Goal: Information Seeking & Learning: Compare options

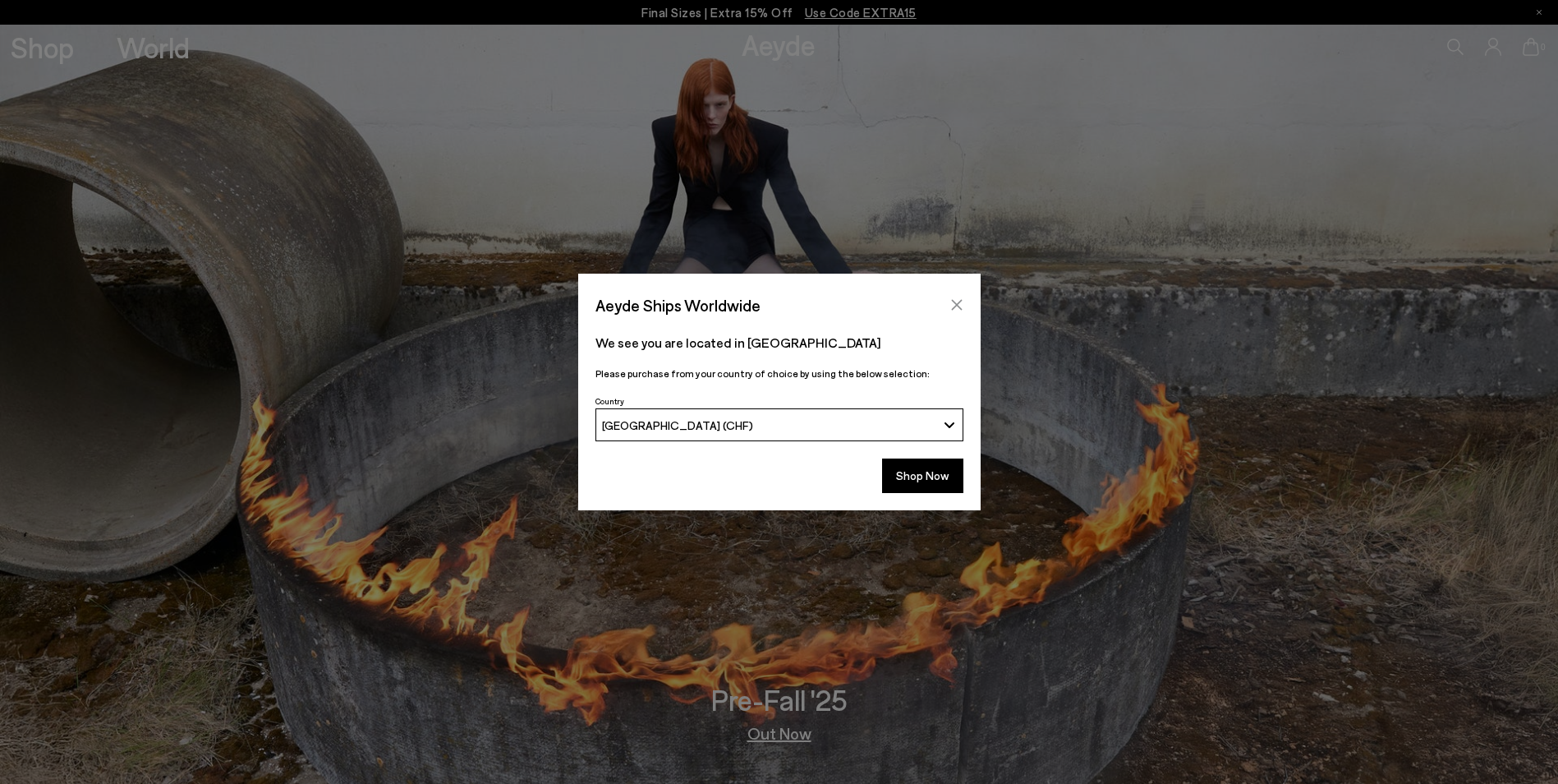
click at [950, 302] on icon "Close" at bounding box center [956, 304] width 13 height 13
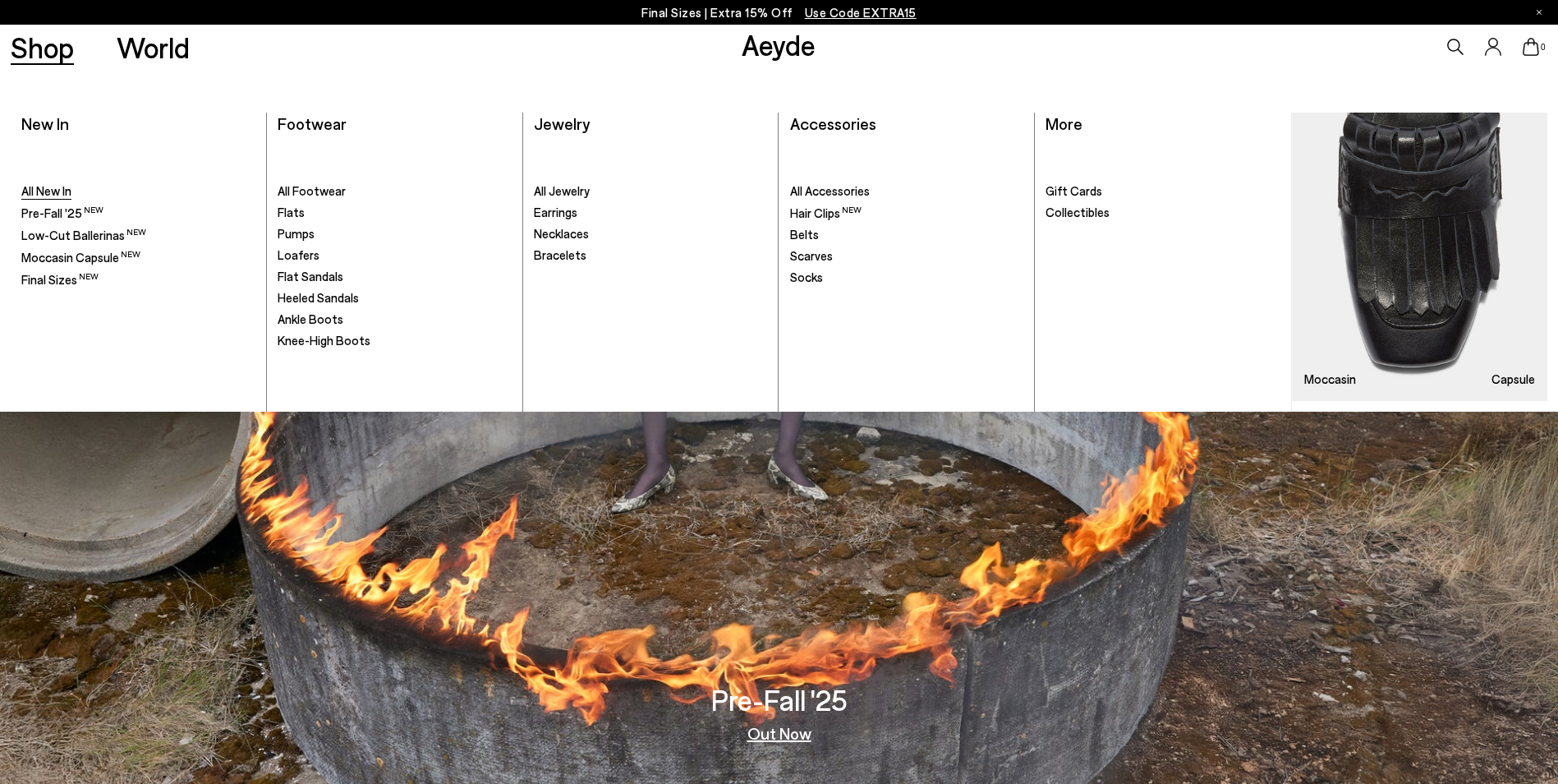
click at [41, 195] on span "All New In" at bounding box center [46, 191] width 50 height 15
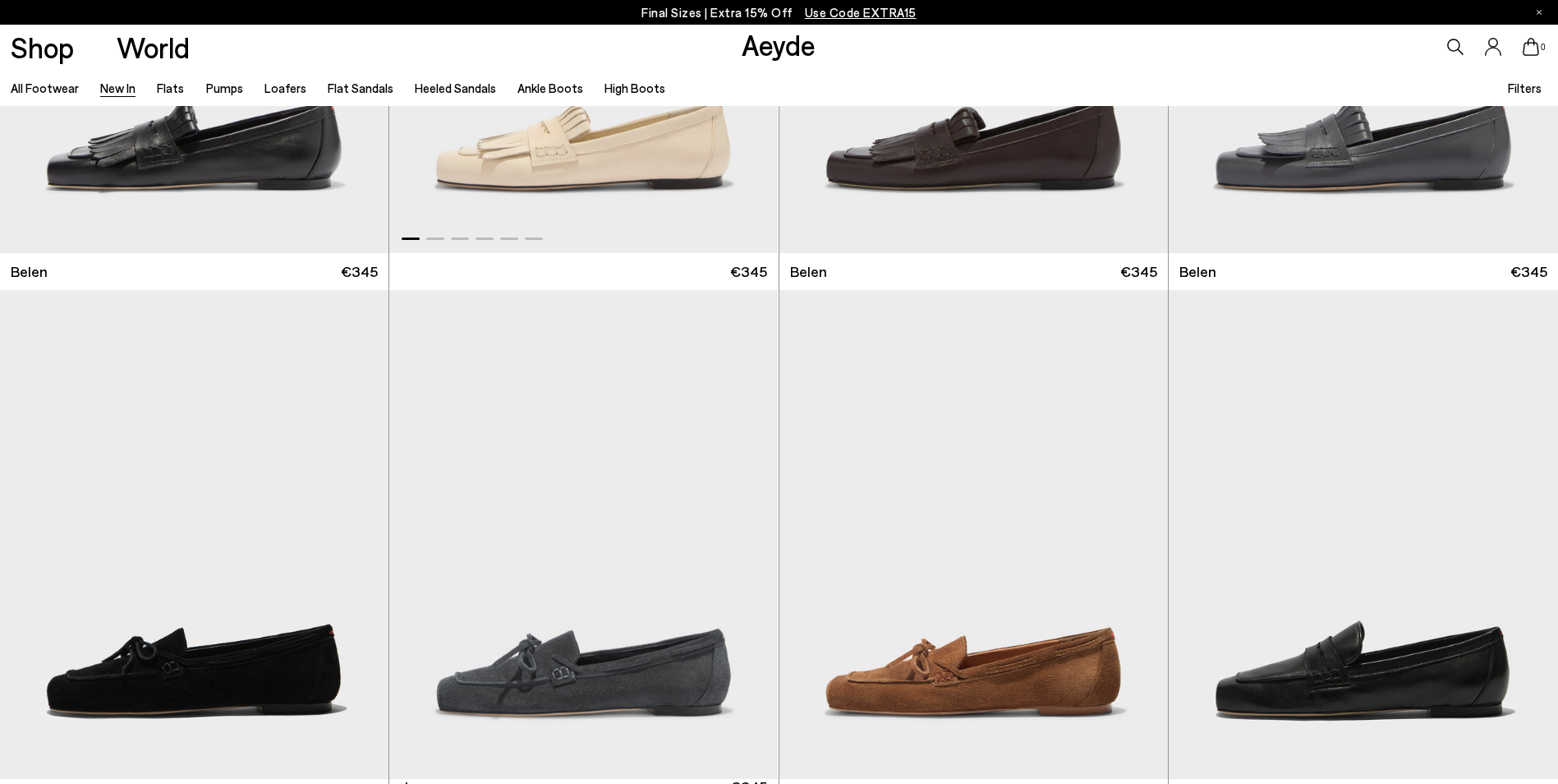
scroll to position [657, 0]
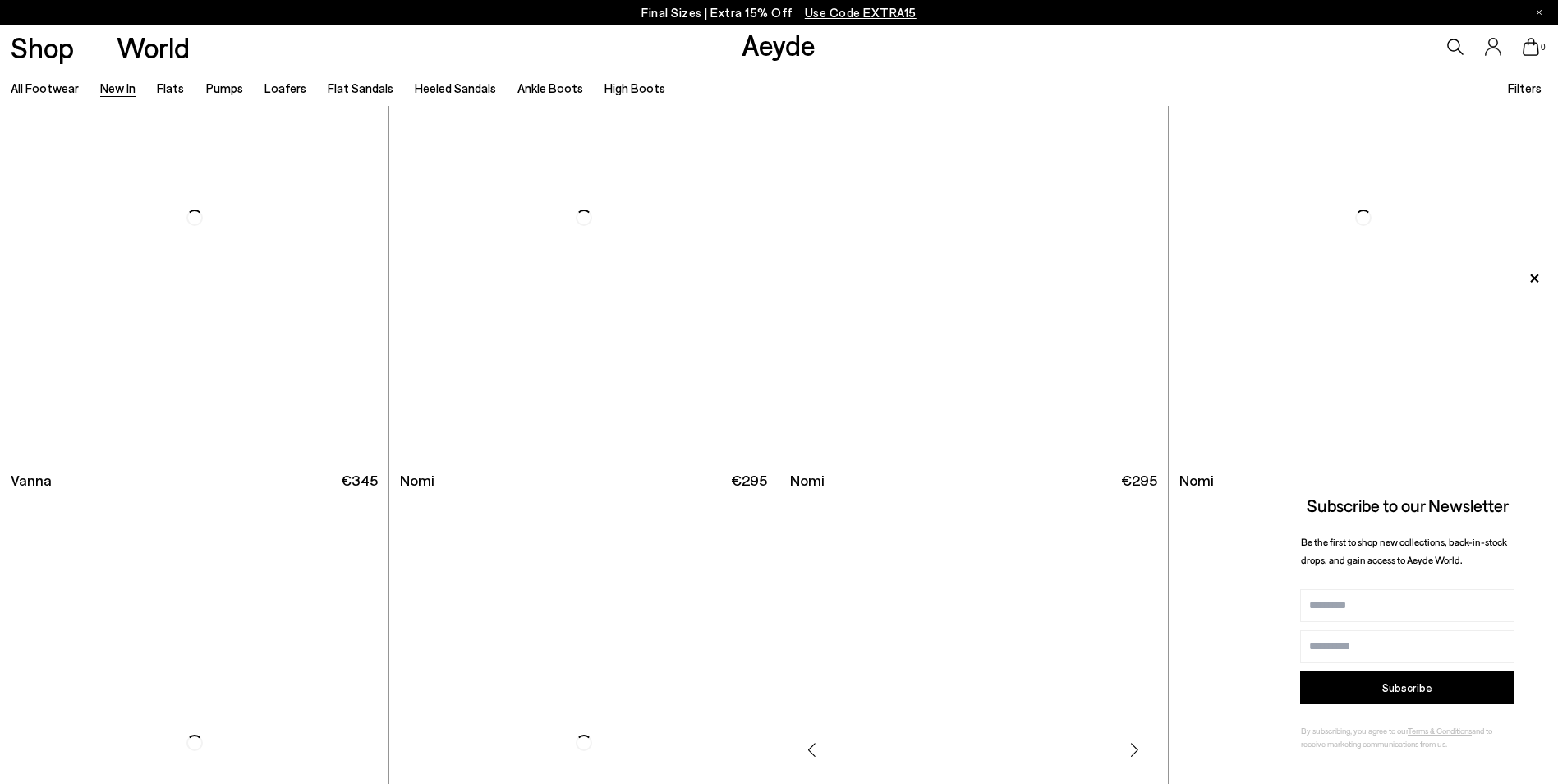
scroll to position [3943, 0]
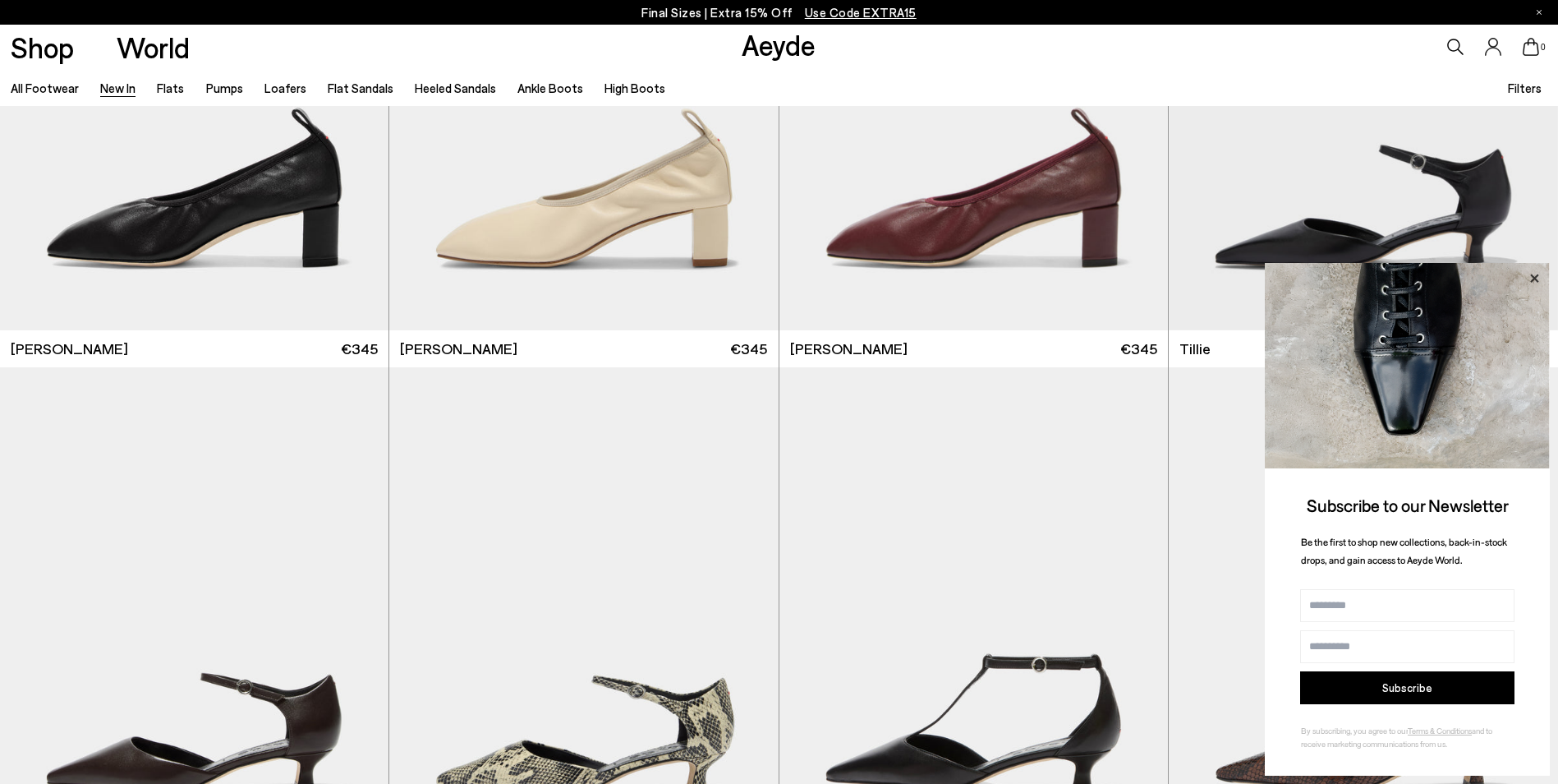
click at [1532, 274] on icon at bounding box center [1534, 277] width 8 height 8
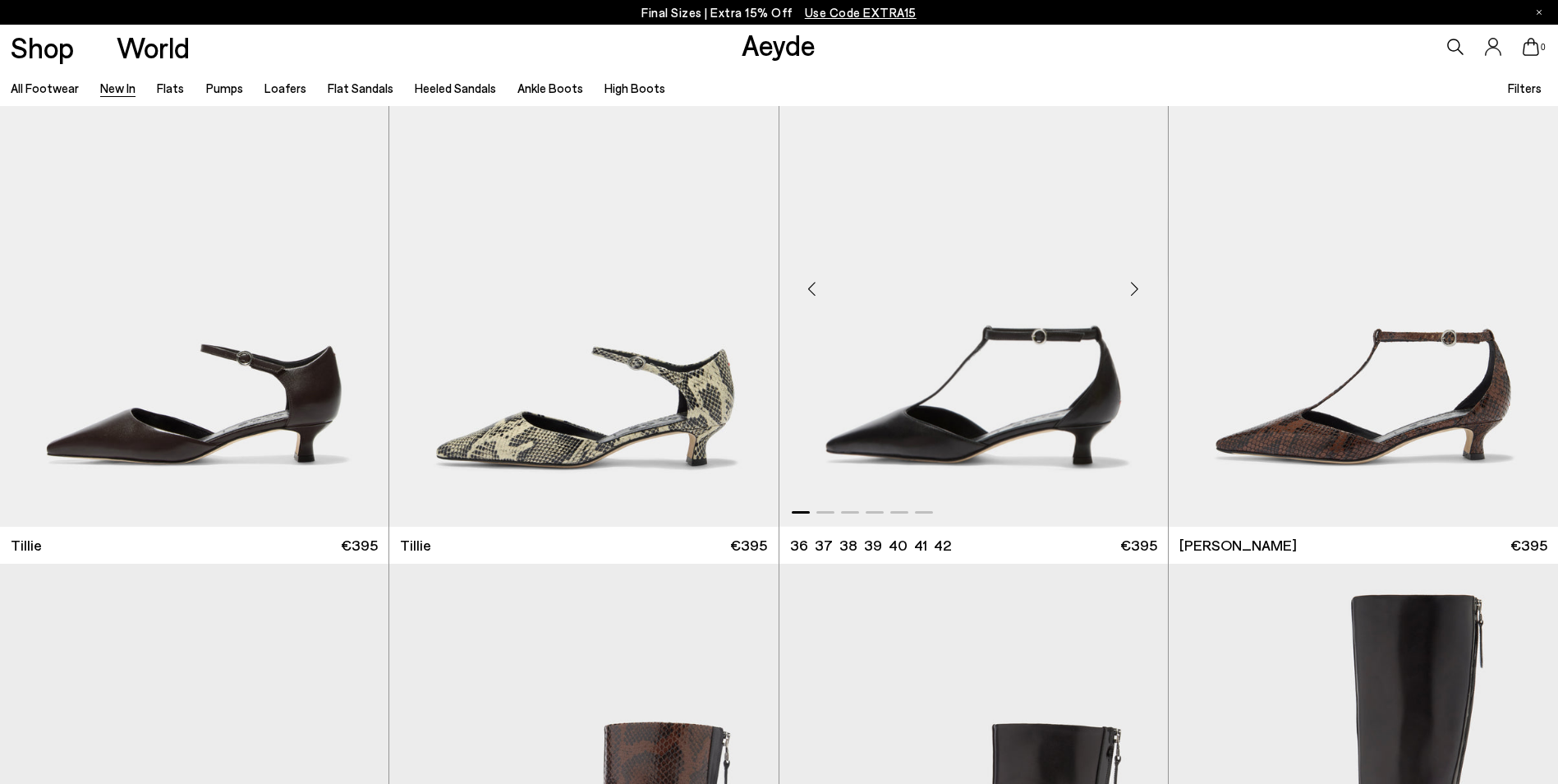
scroll to position [4600, 0]
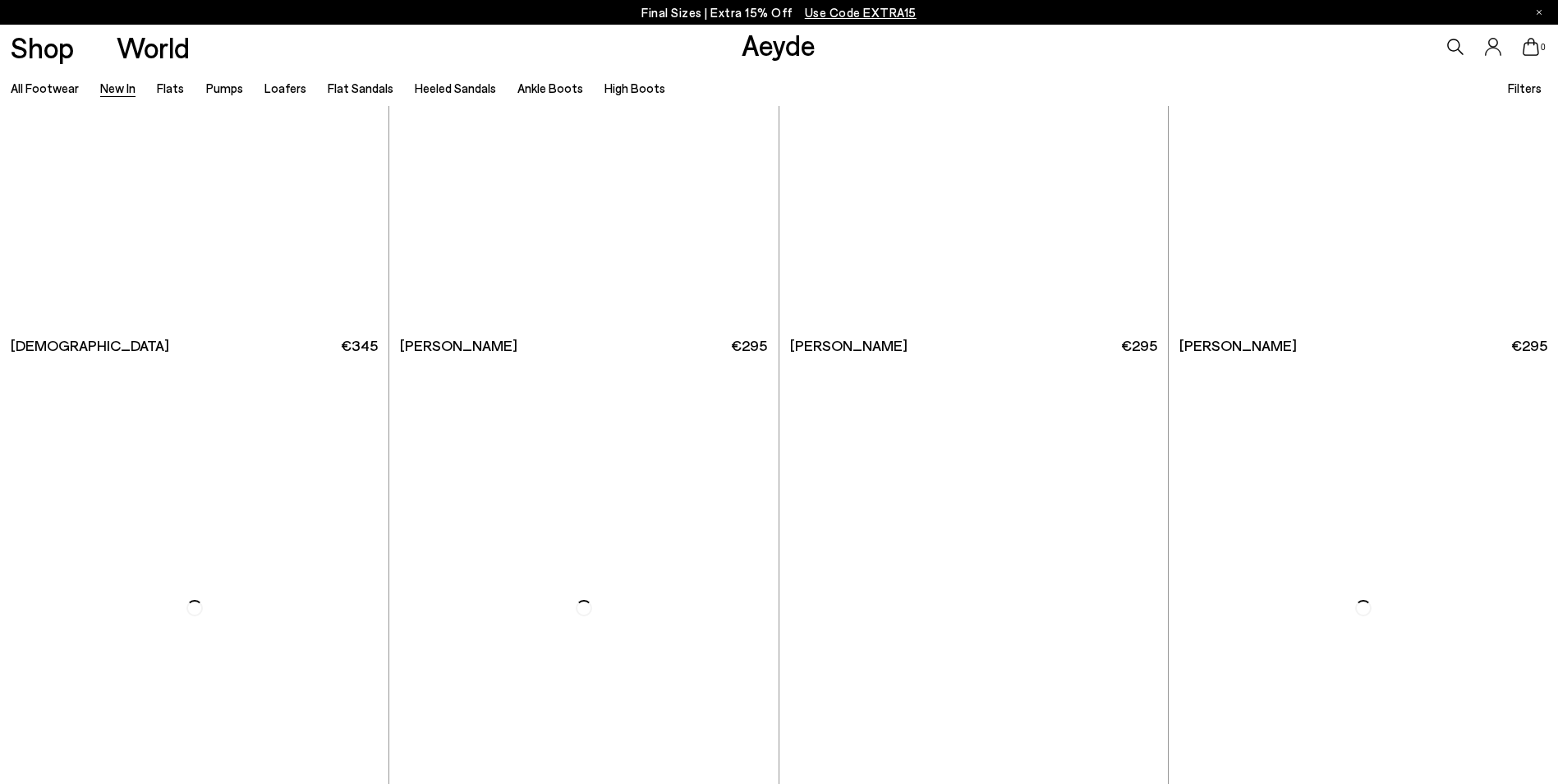
scroll to position [9857, 0]
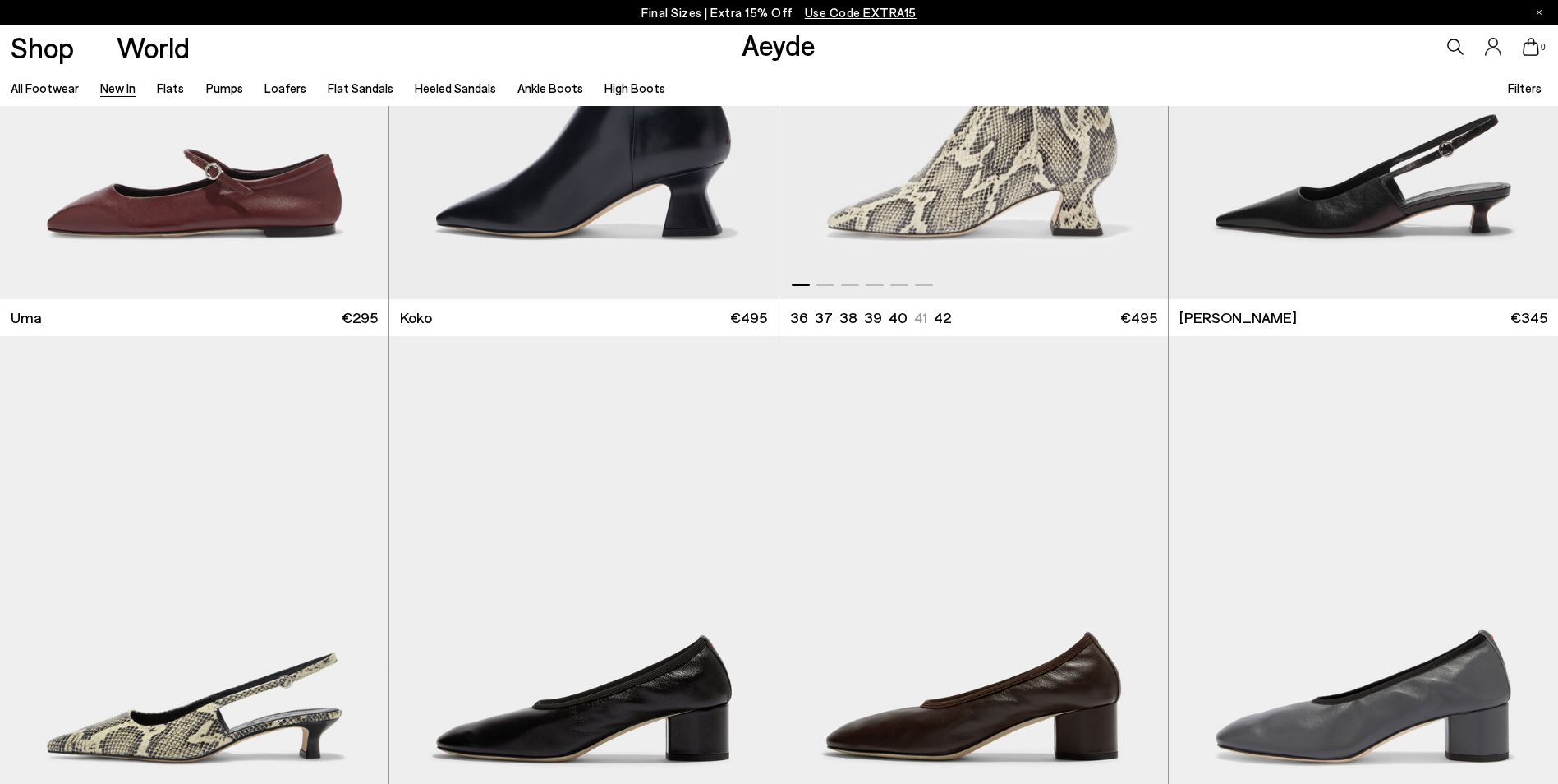
scroll to position [10515, 0]
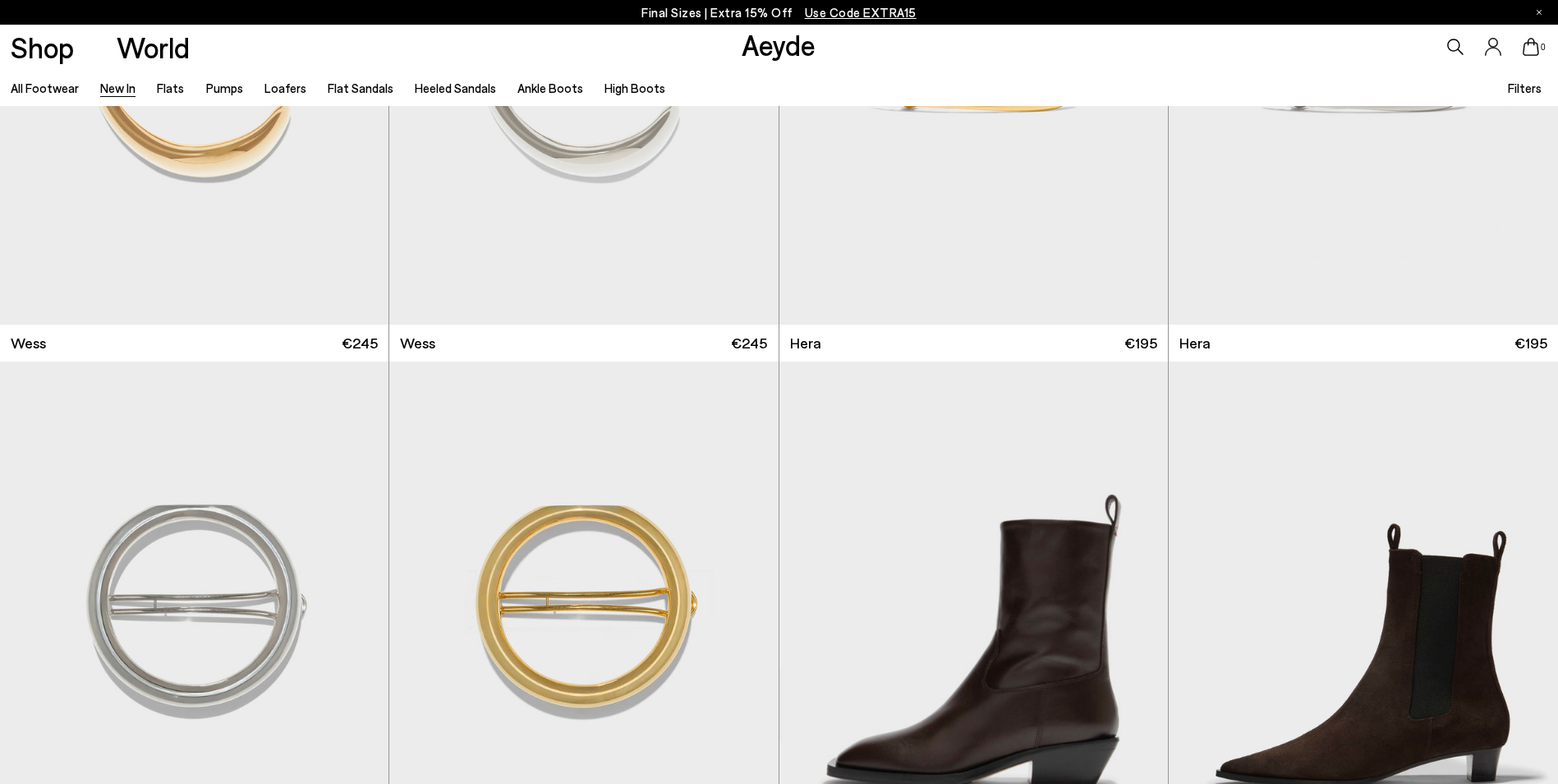
scroll to position [14786, 0]
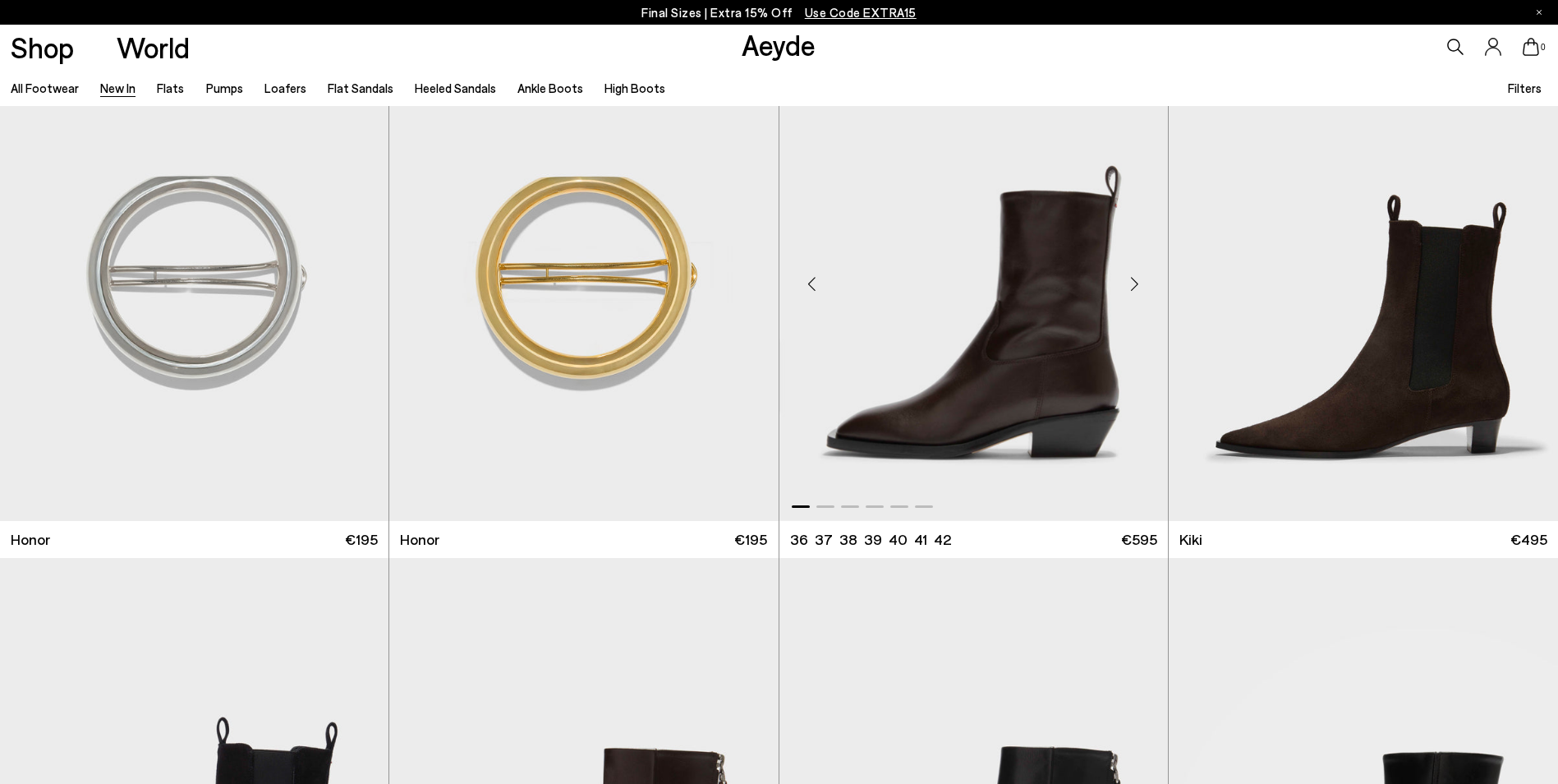
click at [1140, 280] on div "Next slide" at bounding box center [1135, 283] width 50 height 50
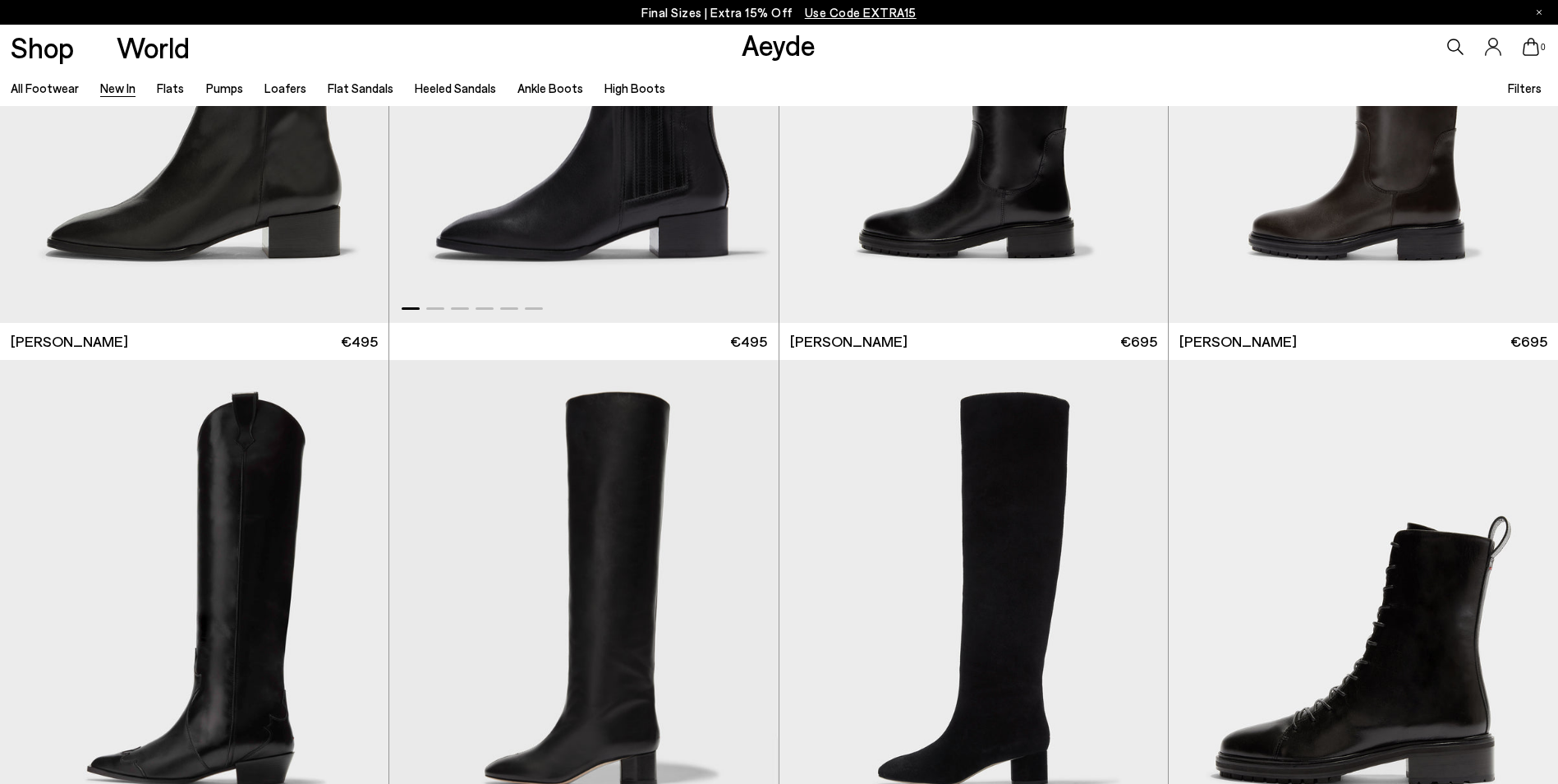
scroll to position [16757, 0]
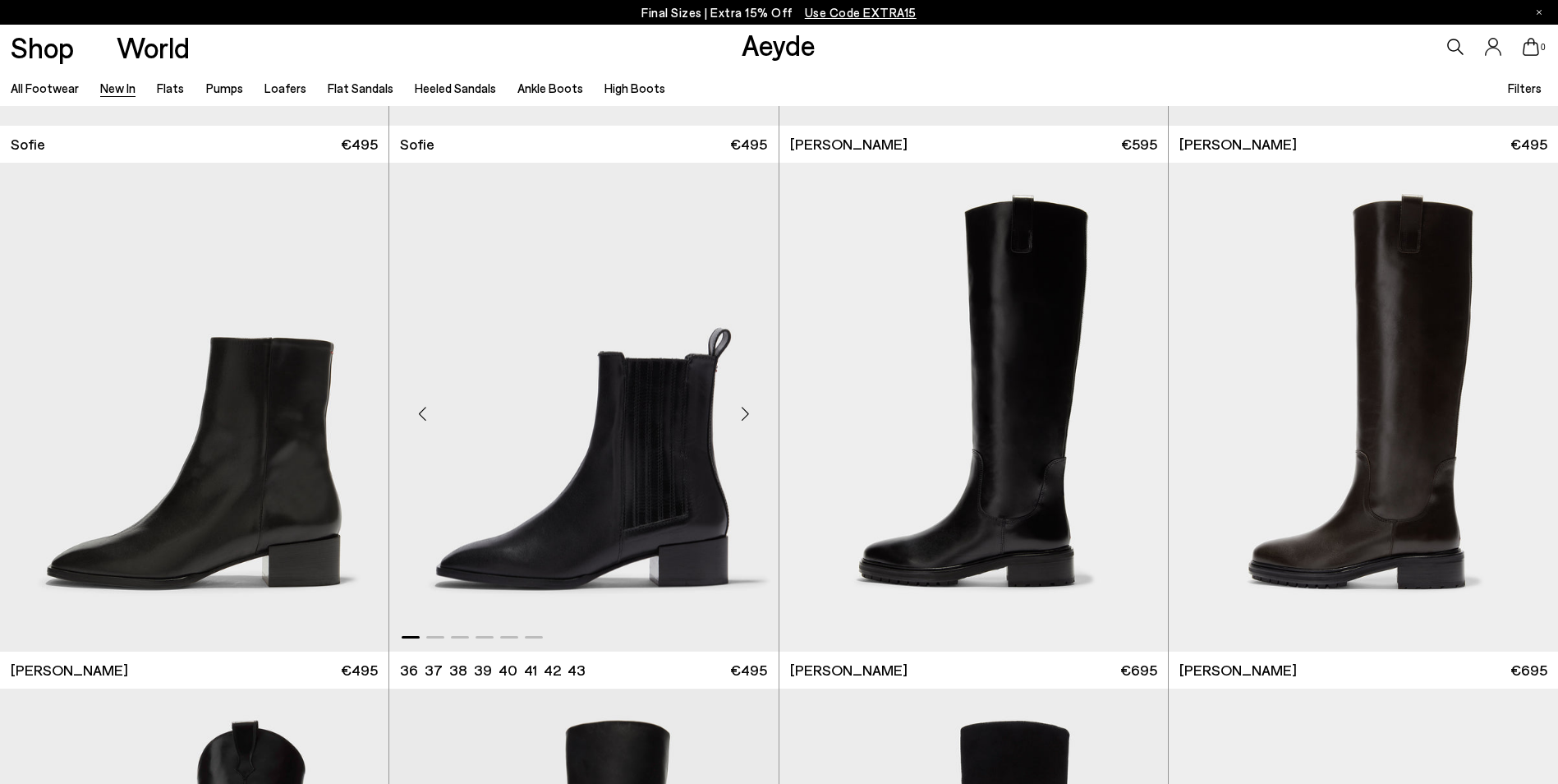
click at [583, 488] on img "1 / 6" at bounding box center [584, 406] width 389 height 489
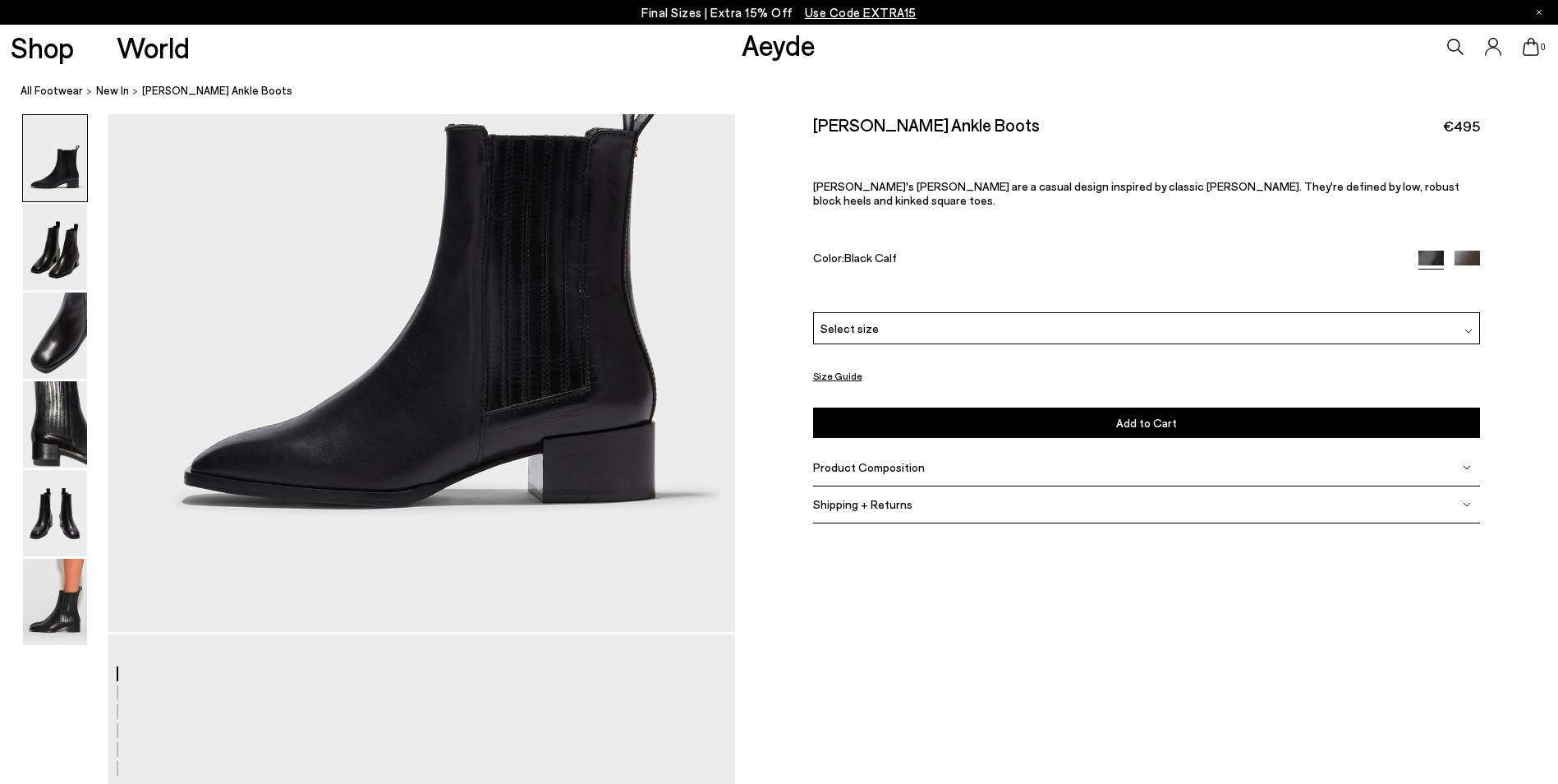
scroll to position [328, 0]
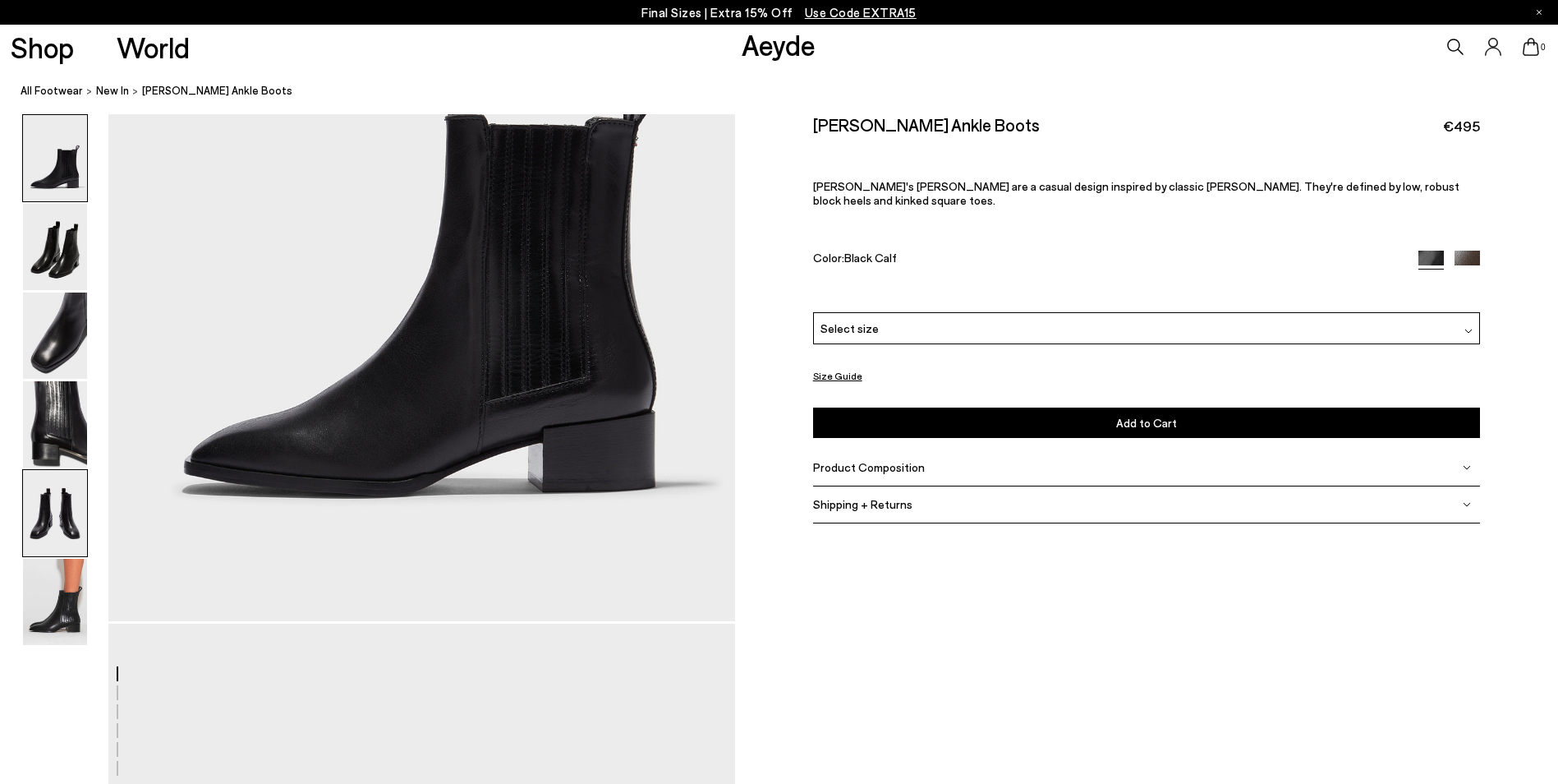
click at [67, 518] on img at bounding box center [55, 513] width 64 height 86
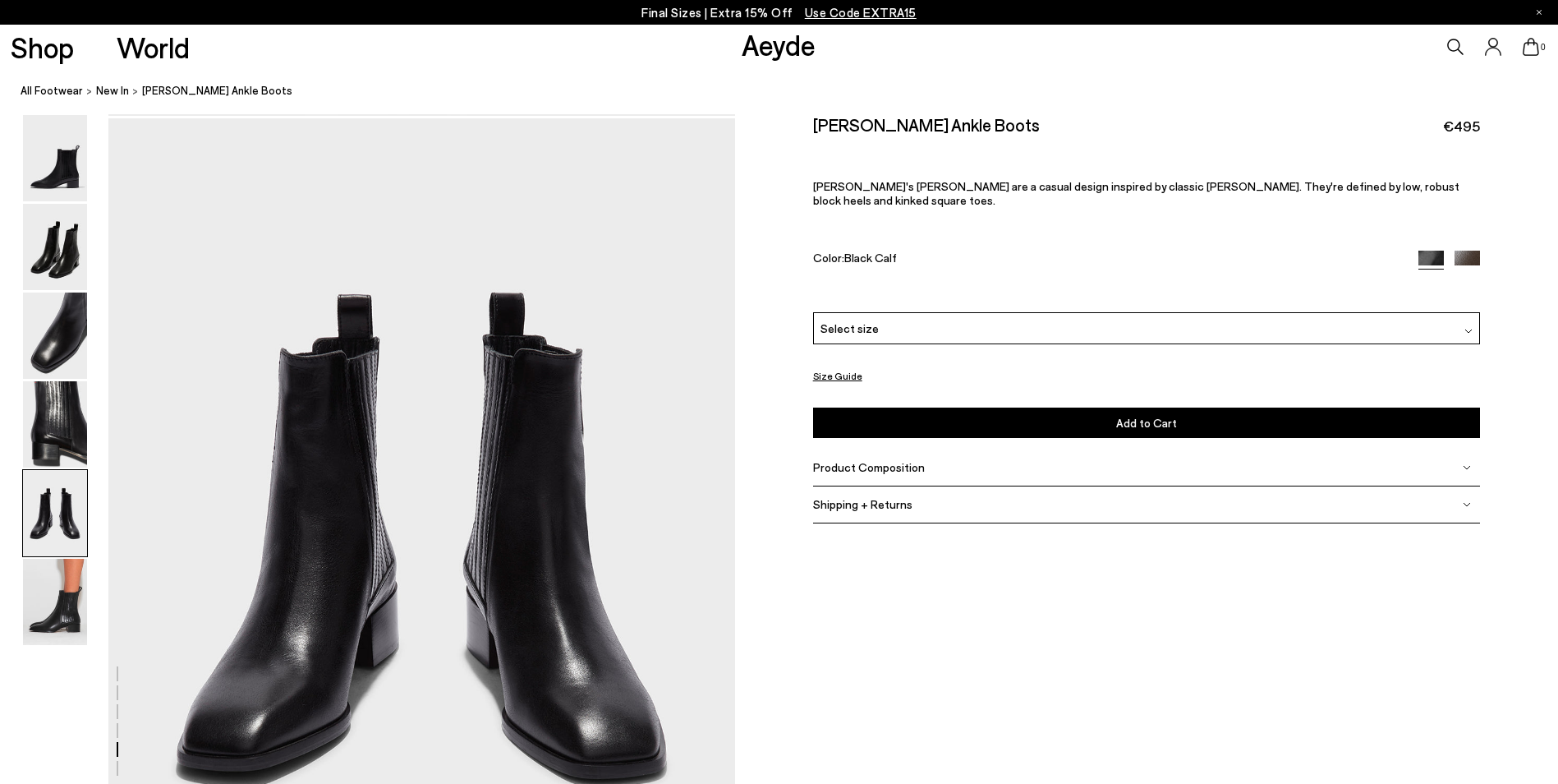
scroll to position [3353, 0]
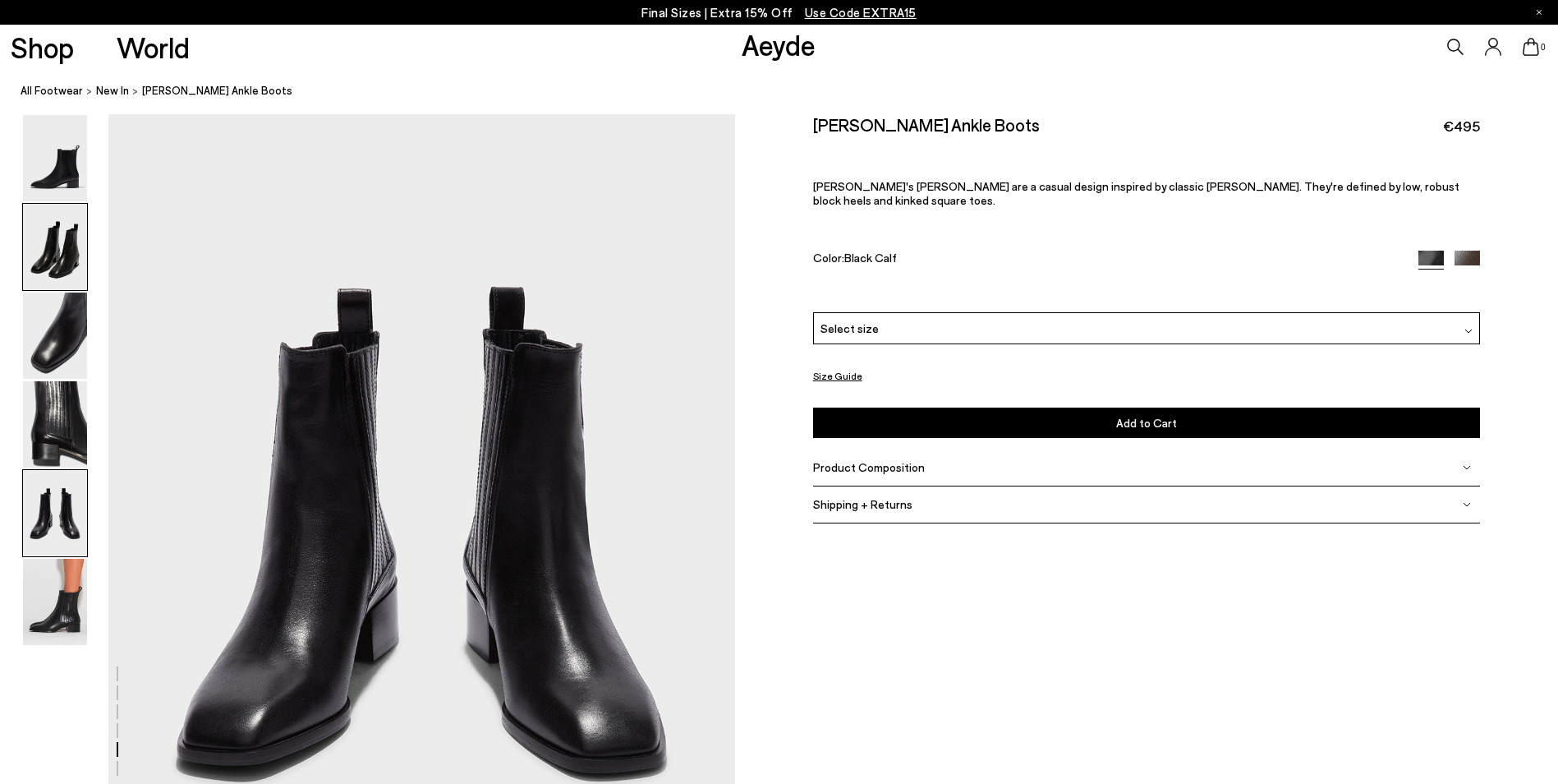
click at [59, 248] on img at bounding box center [55, 247] width 64 height 86
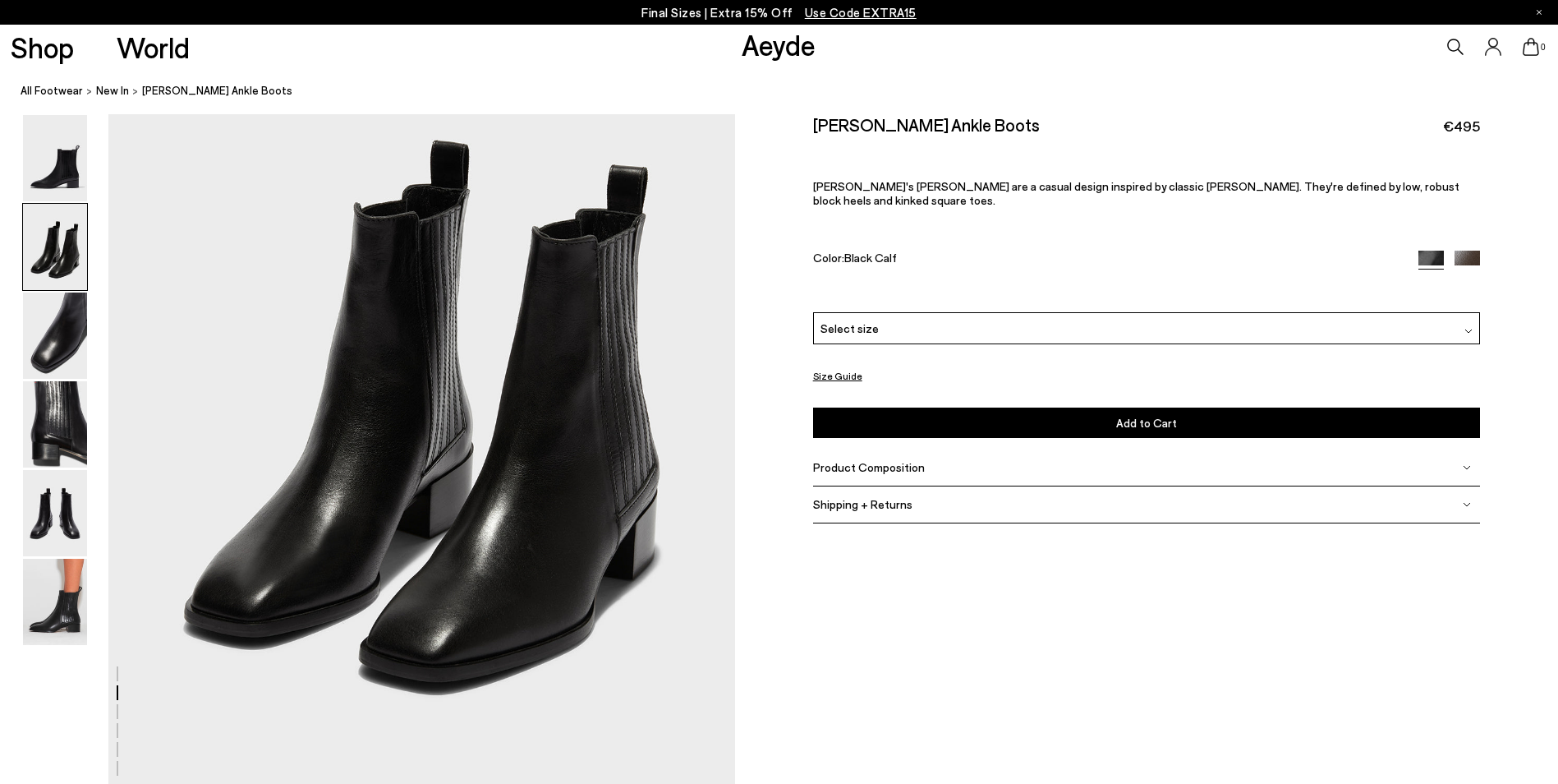
scroll to position [840, 0]
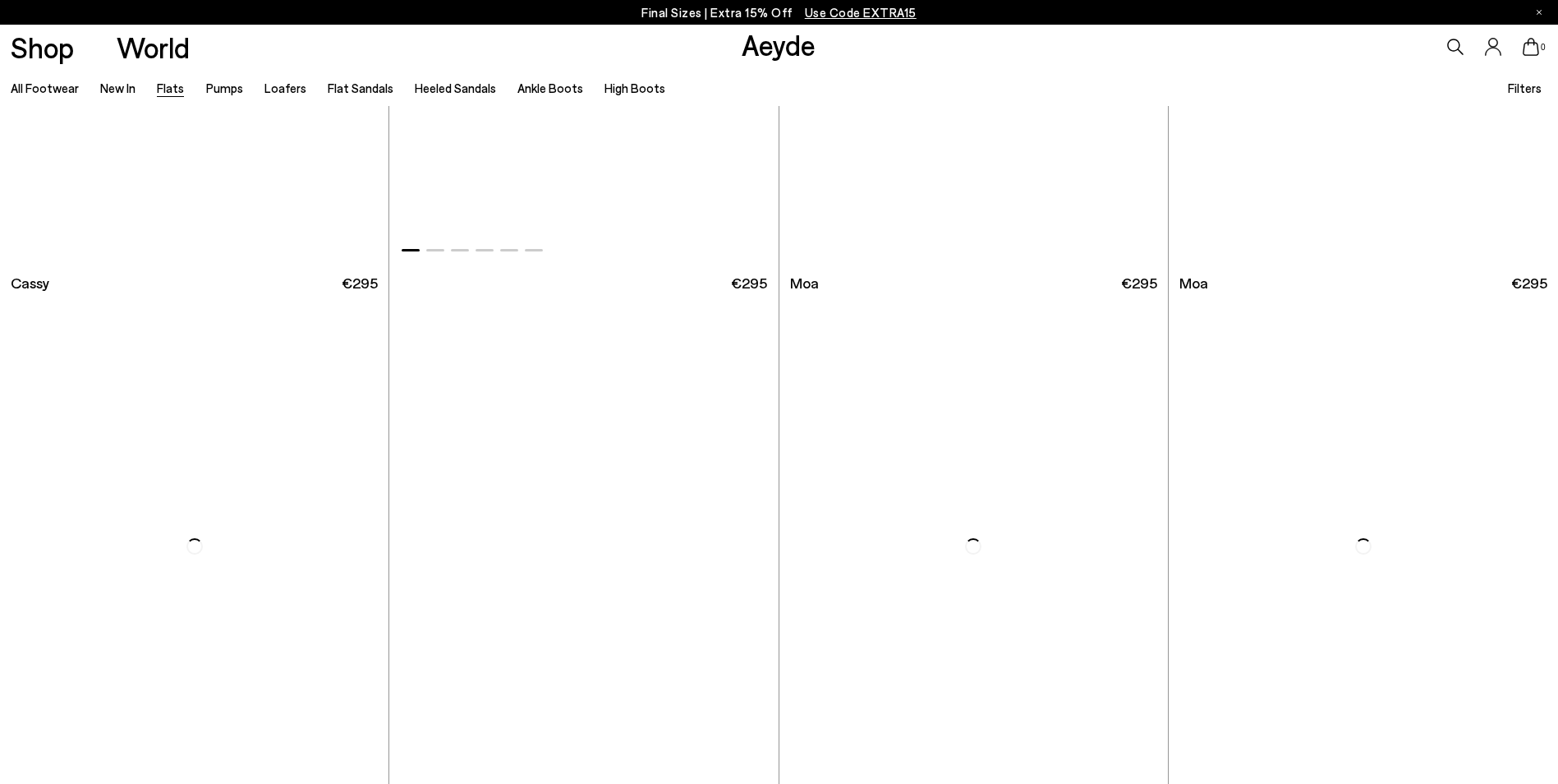
scroll to position [3285, 0]
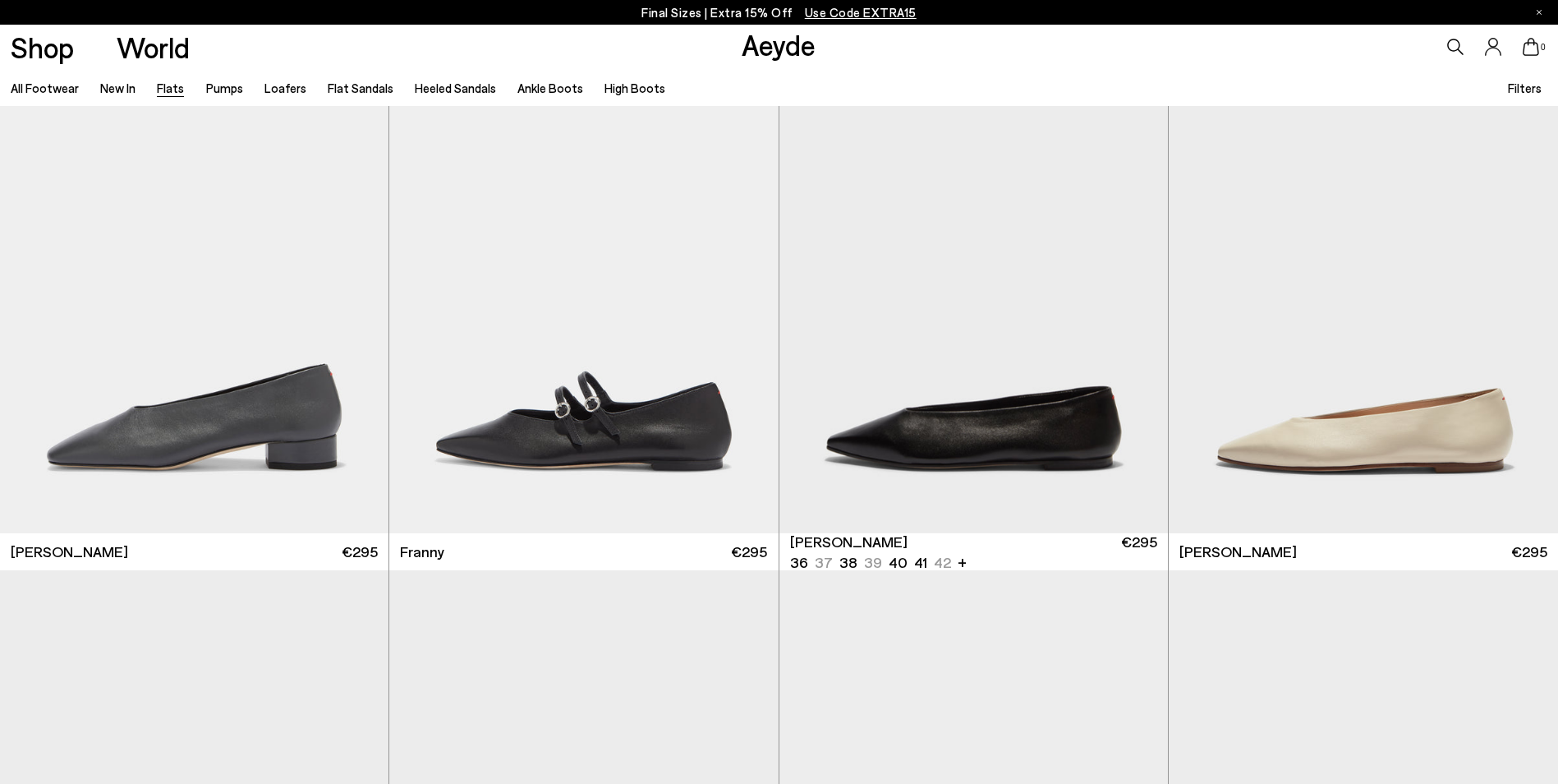
scroll to position [5914, 0]
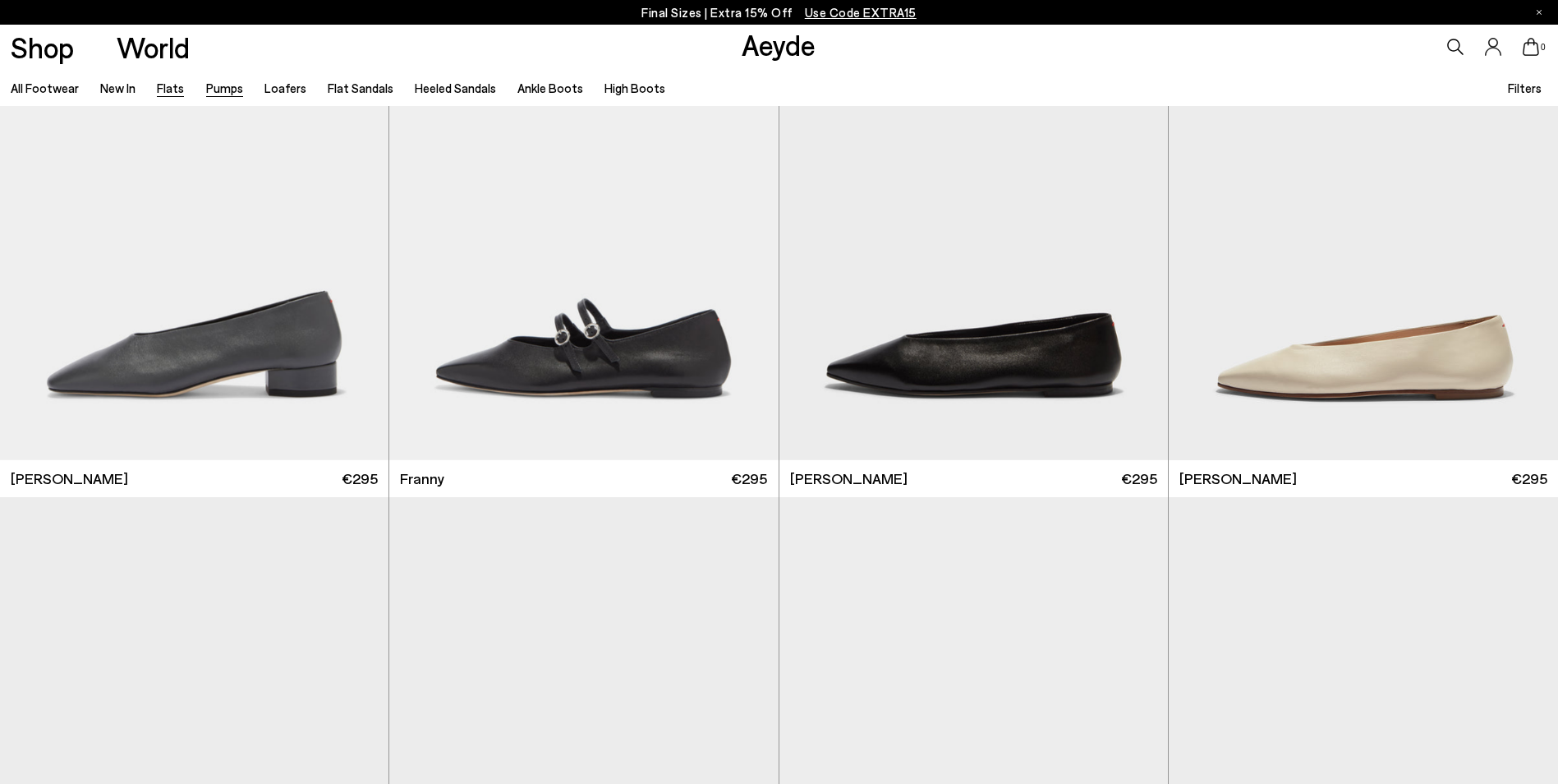
click at [219, 83] on link "Pumps" at bounding box center [225, 88] width 37 height 15
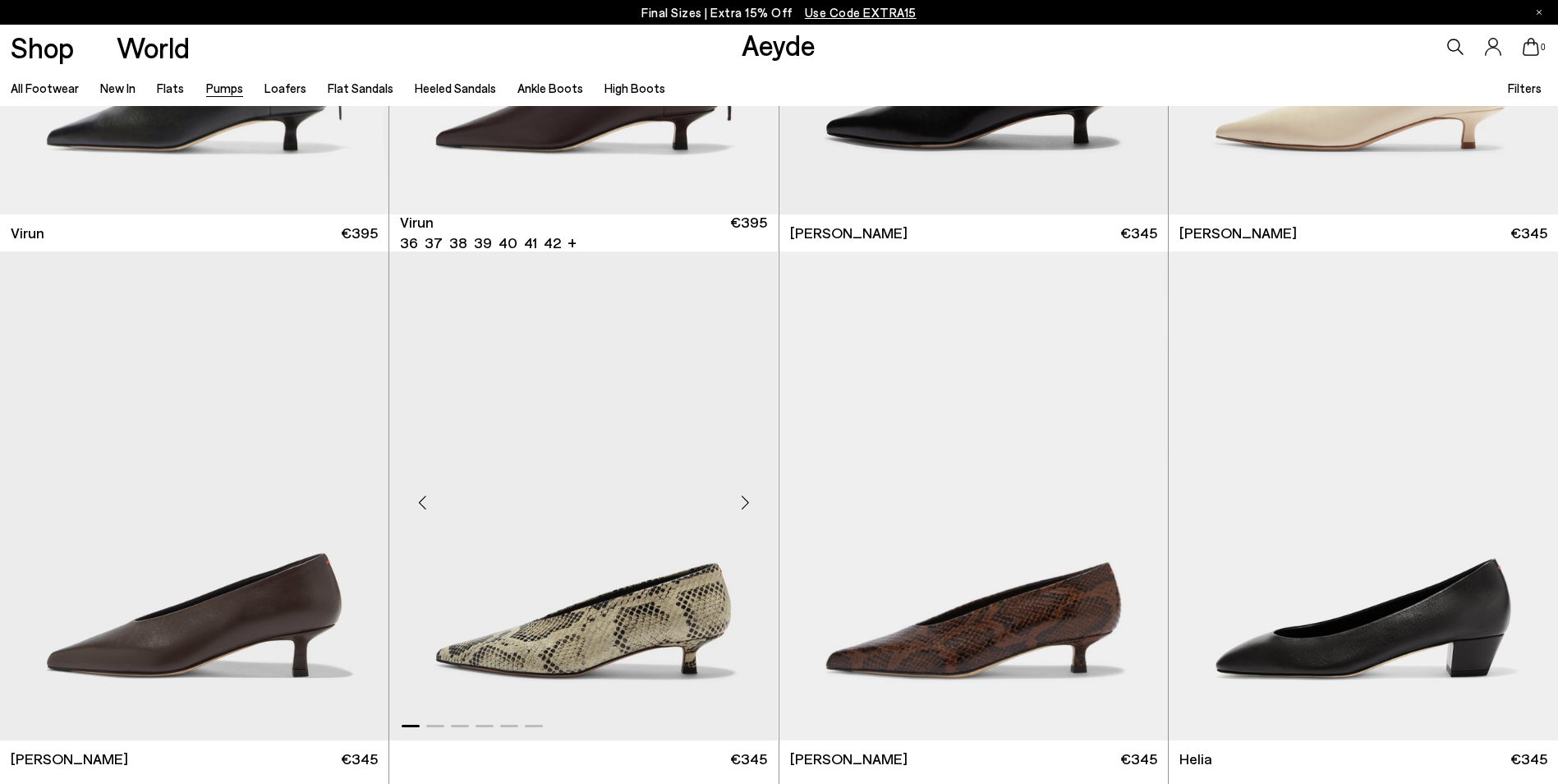
scroll to position [657, 0]
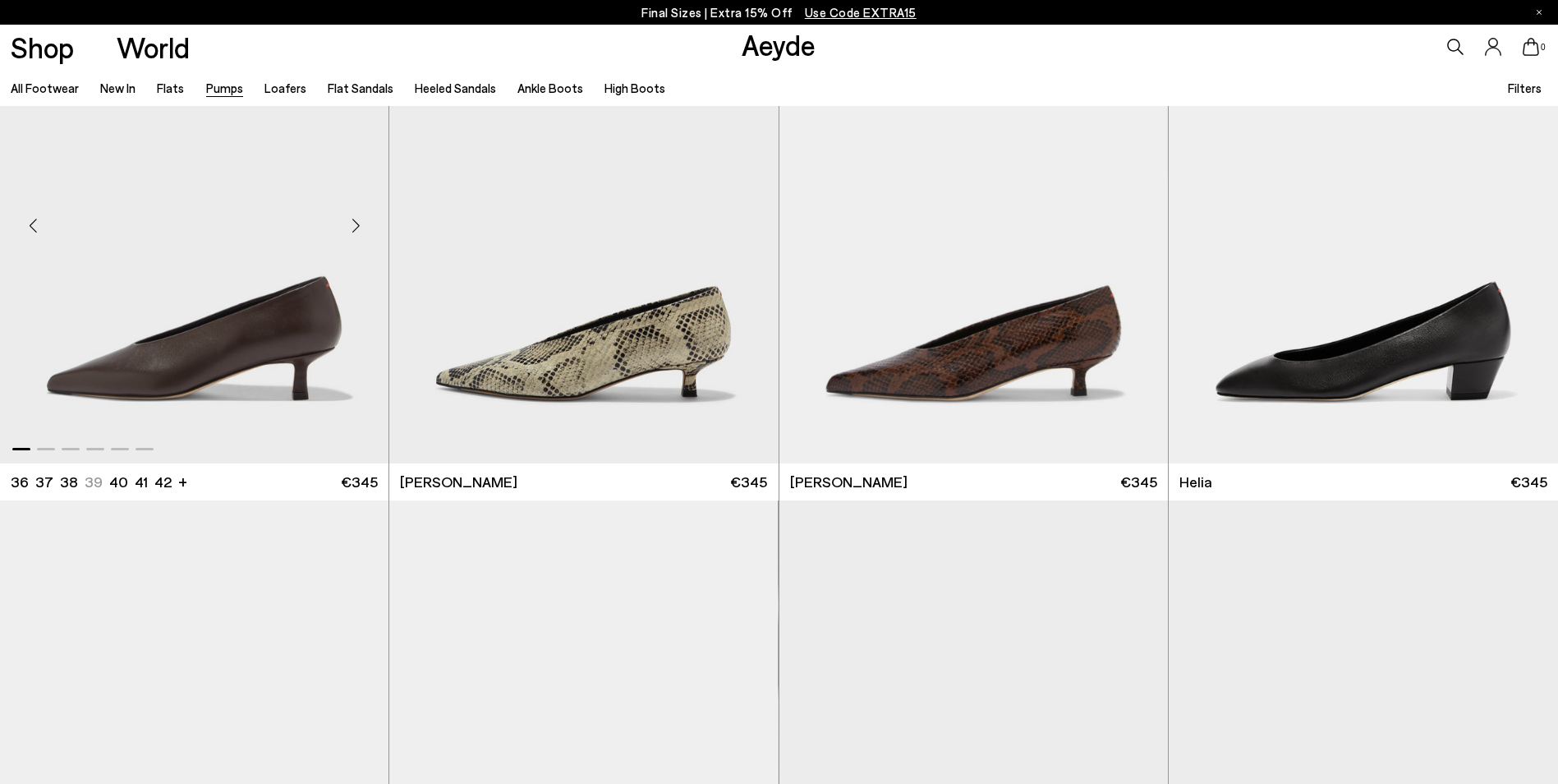
click at [273, 331] on img "1 / 6" at bounding box center [194, 218] width 389 height 489
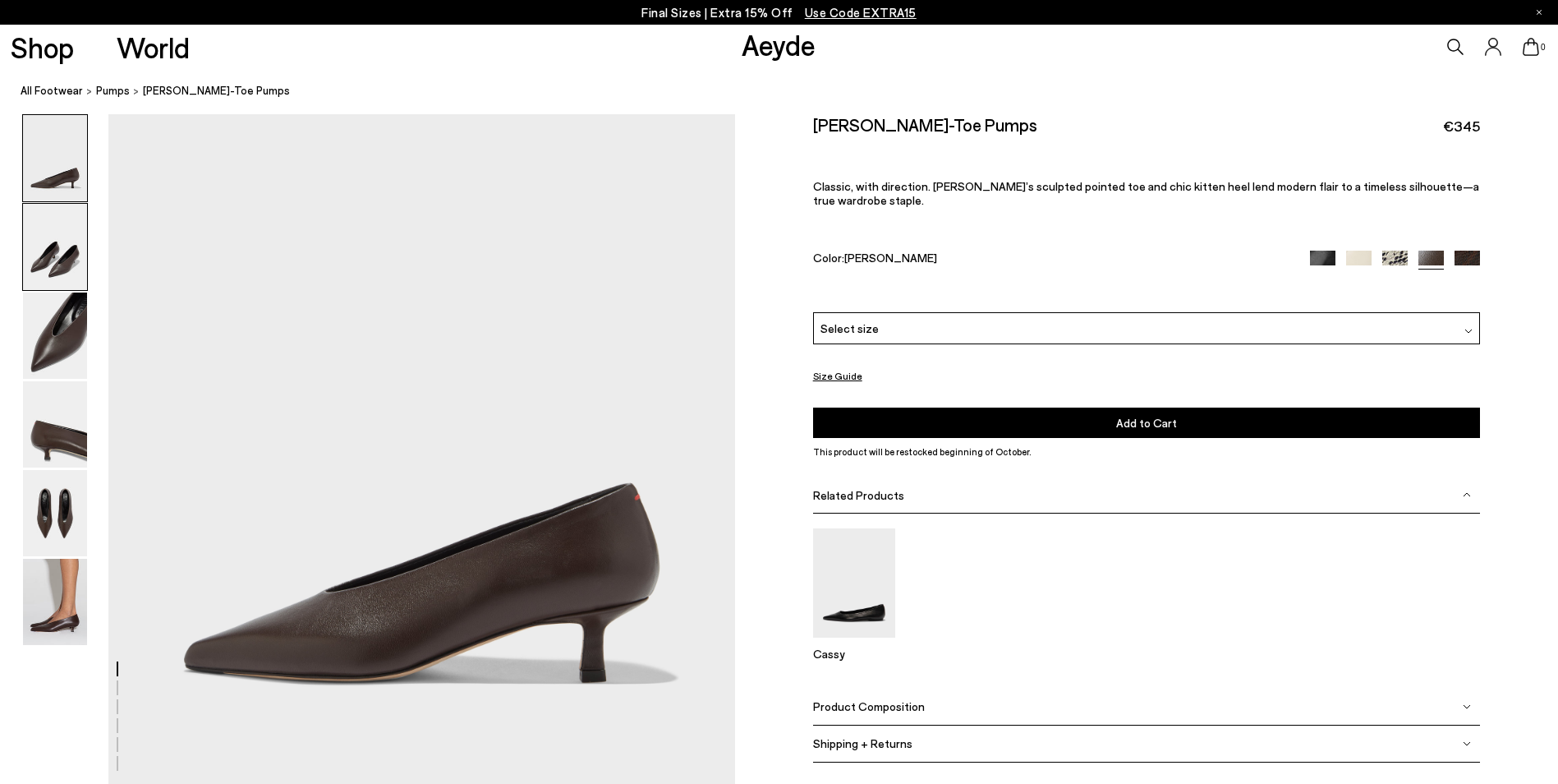
click at [65, 264] on img at bounding box center [55, 247] width 64 height 86
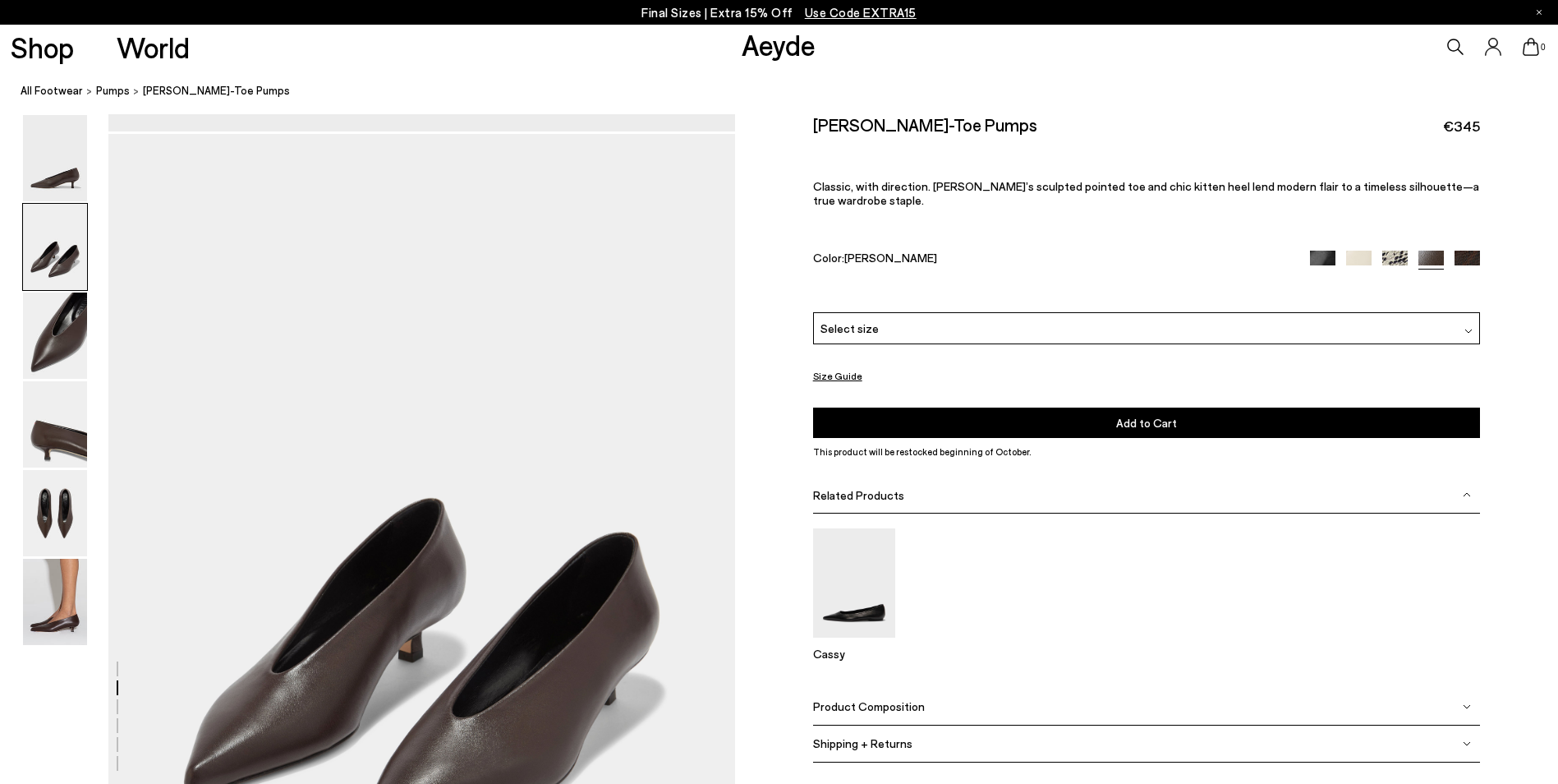
scroll to position [674, 0]
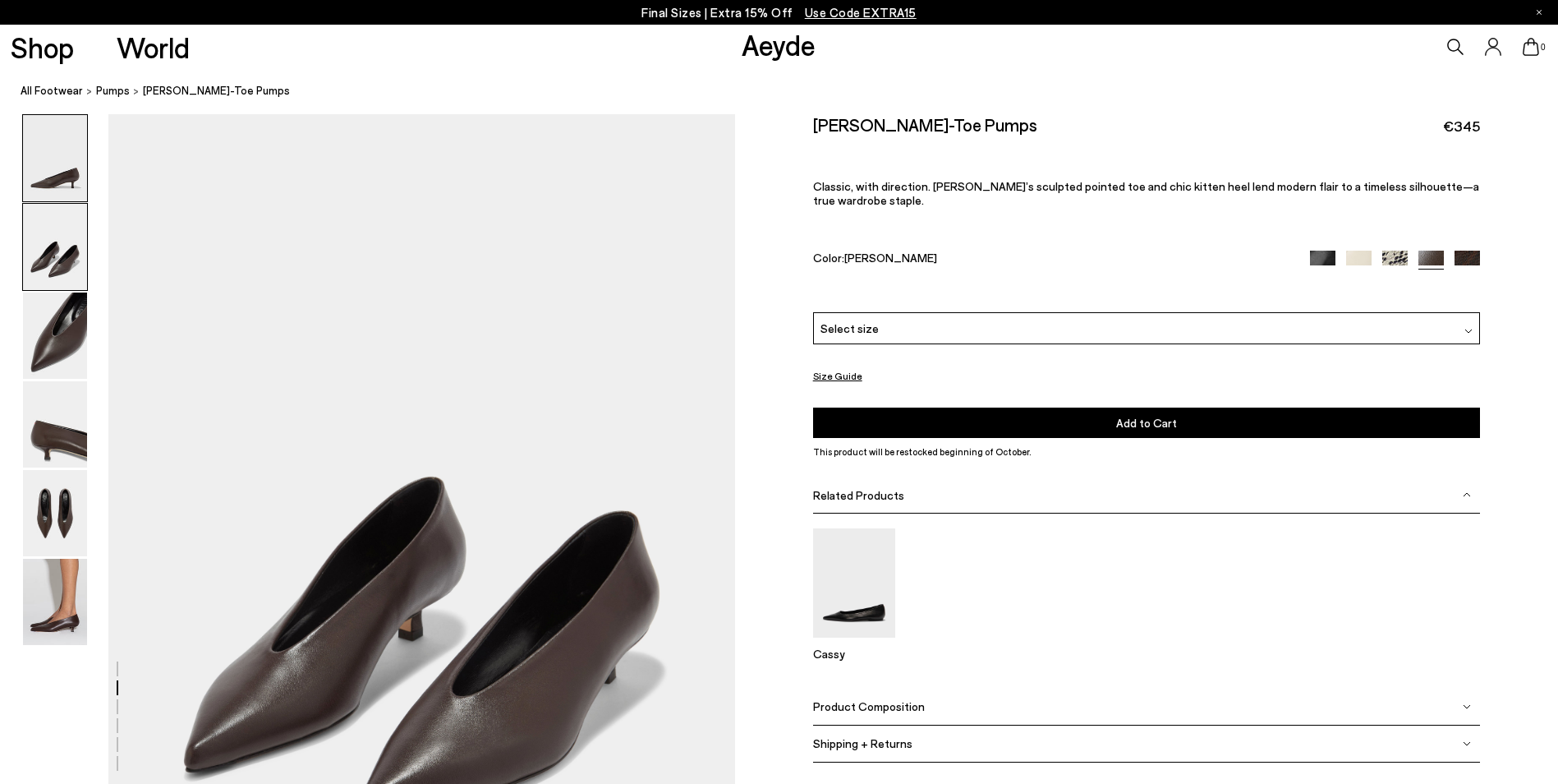
click at [70, 176] on img at bounding box center [55, 158] width 64 height 86
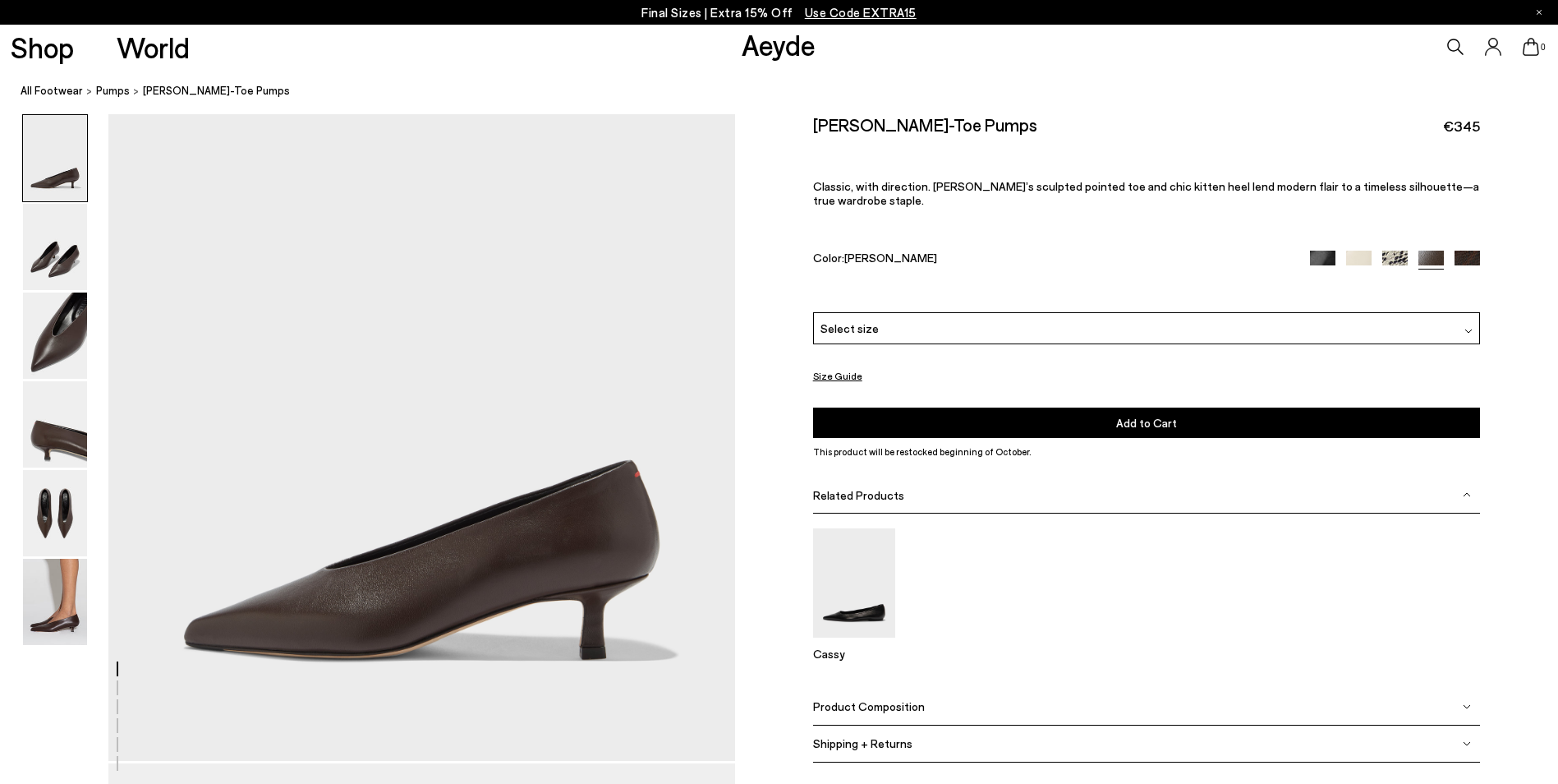
scroll to position [0, 0]
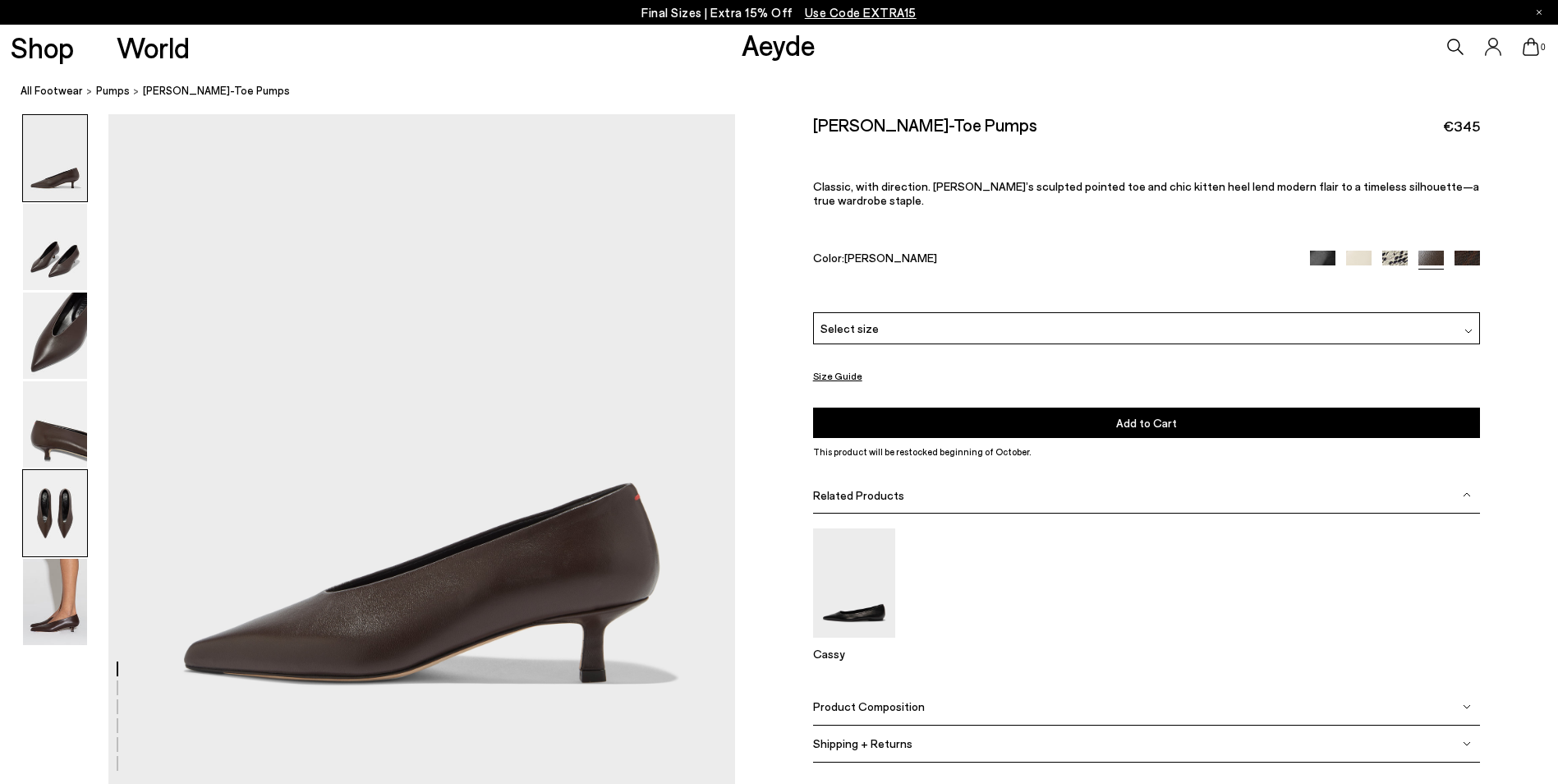
click at [60, 524] on img at bounding box center [55, 513] width 64 height 86
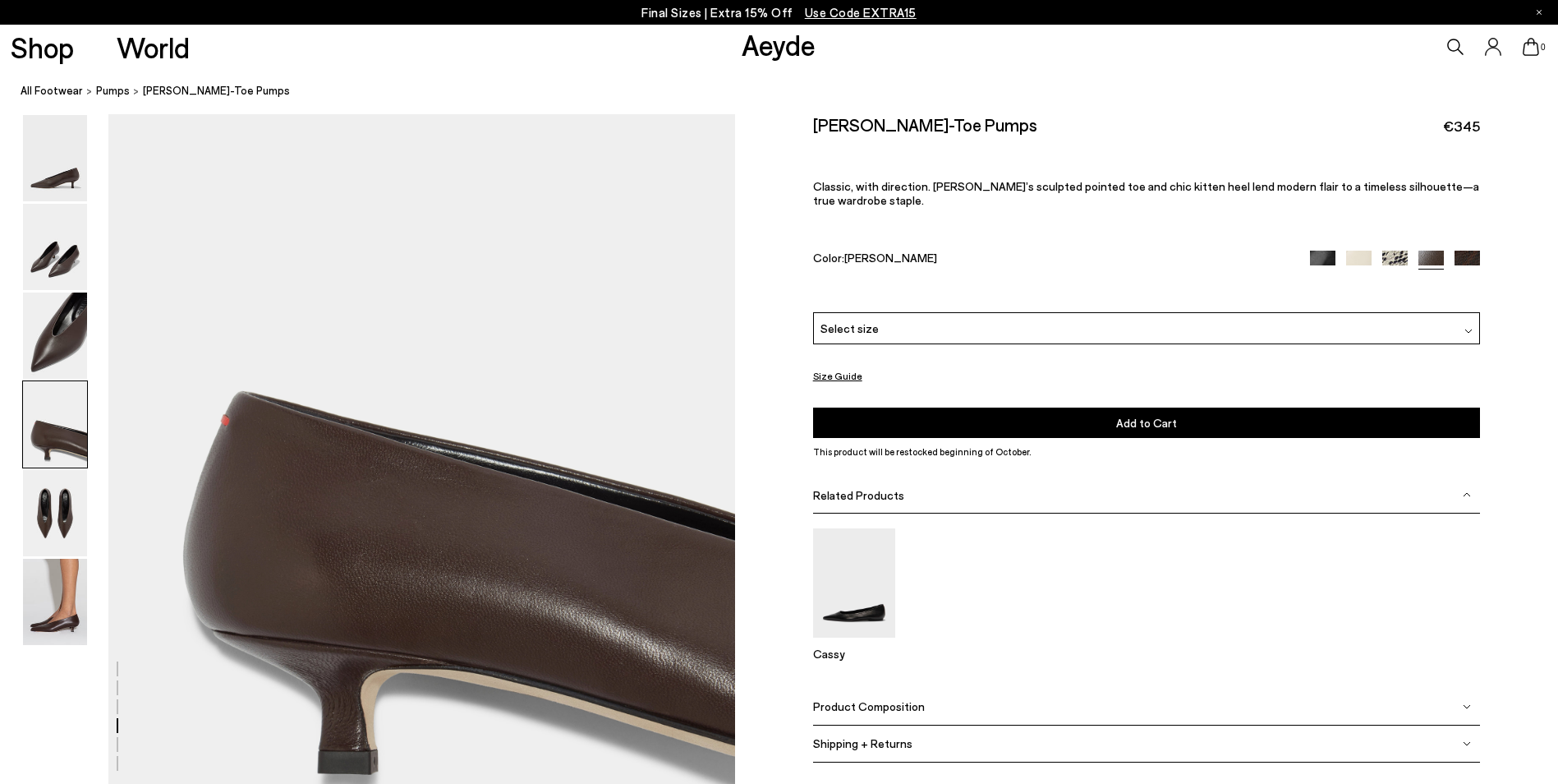
scroll to position [3187, 0]
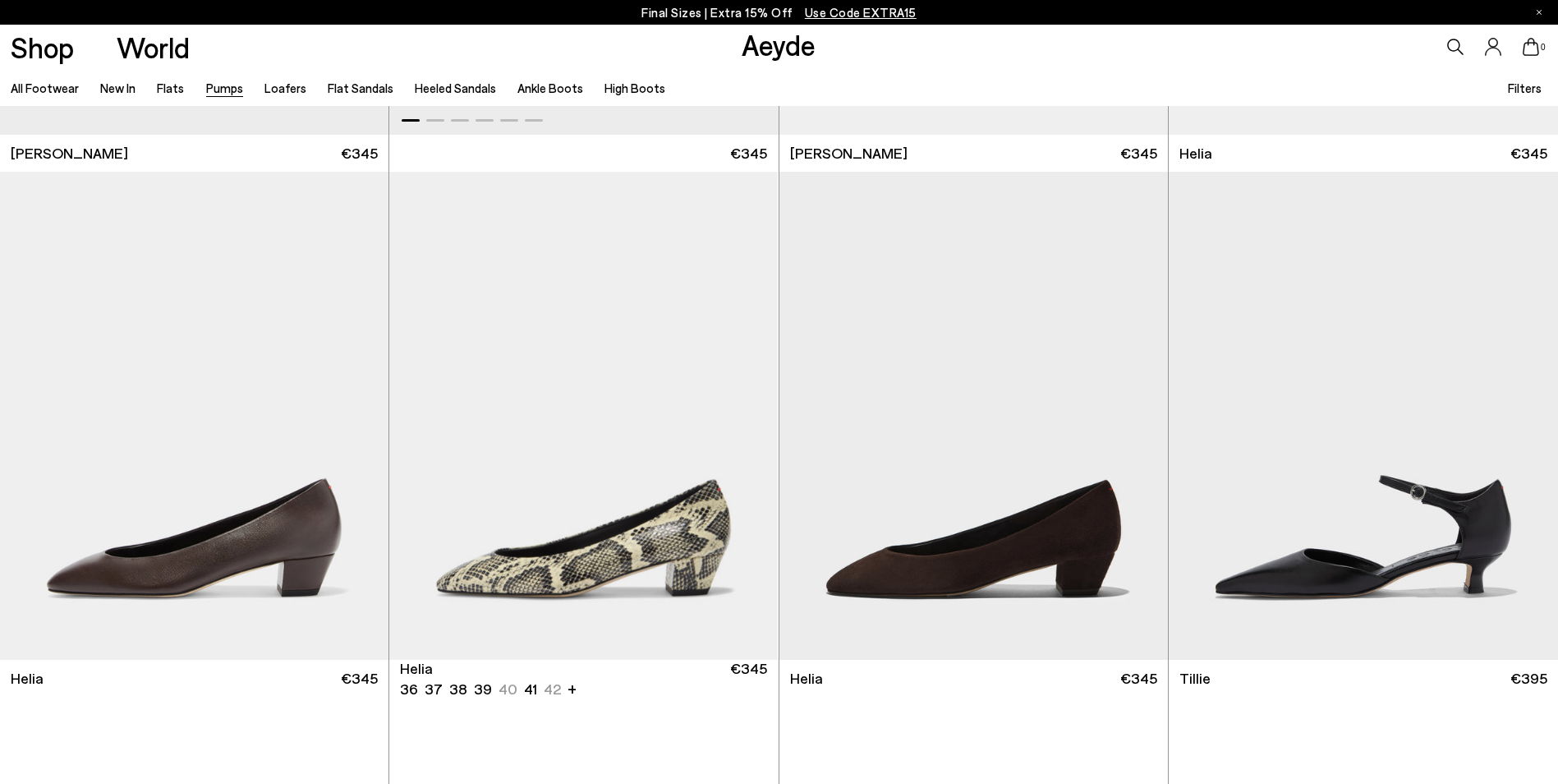
scroll to position [657, 0]
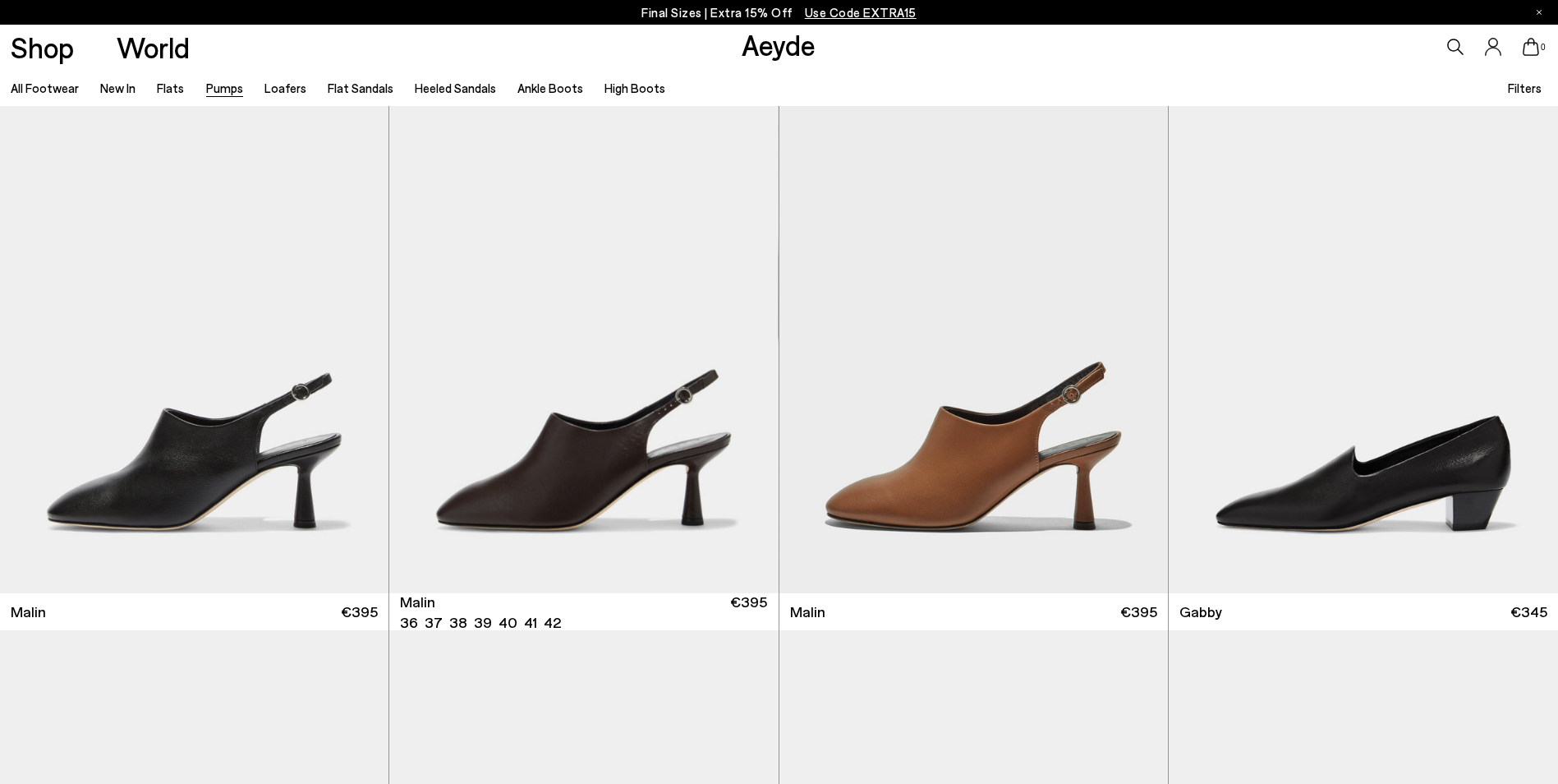
scroll to position [3285, 0]
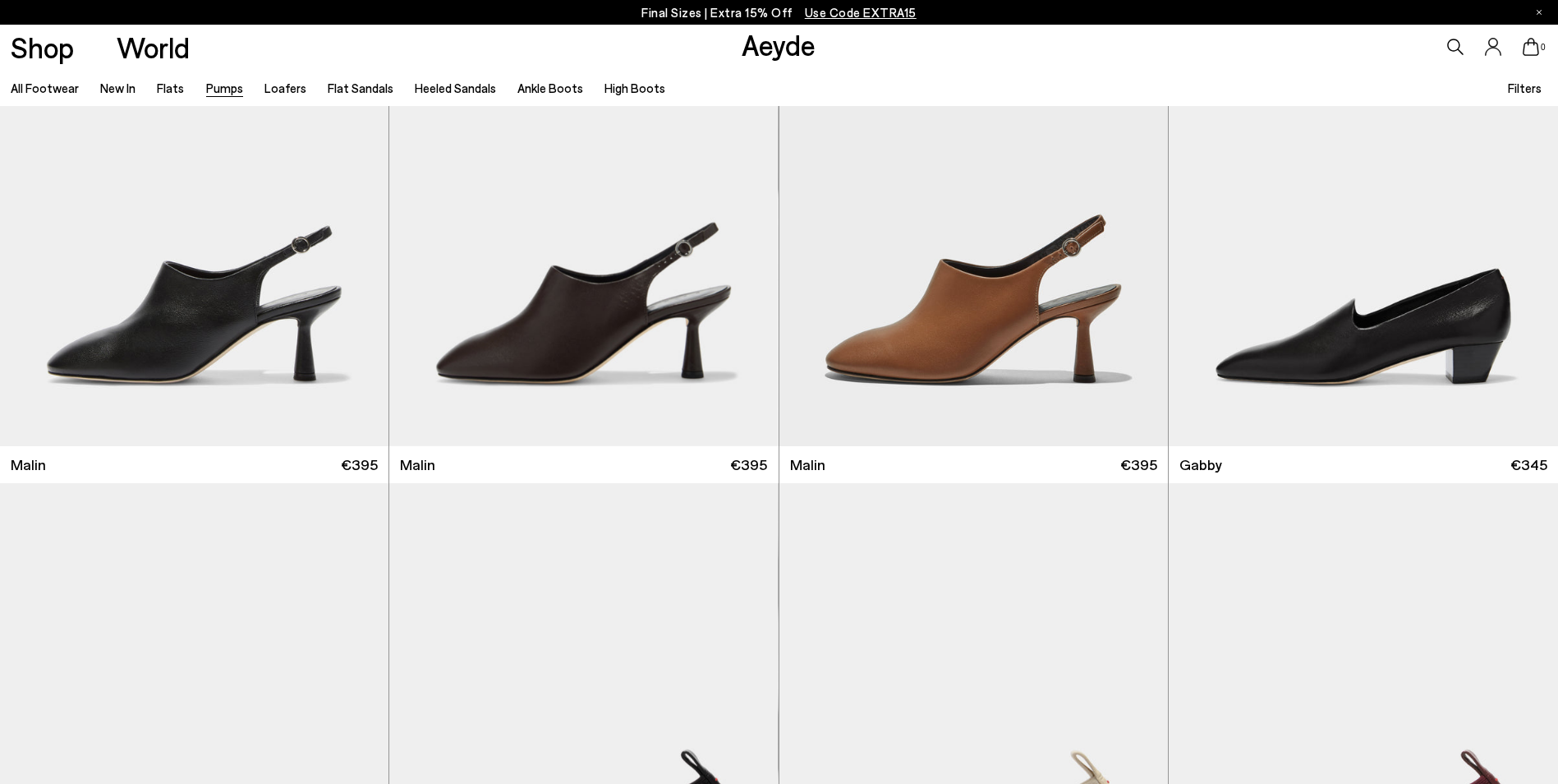
scroll to position [2170, 0]
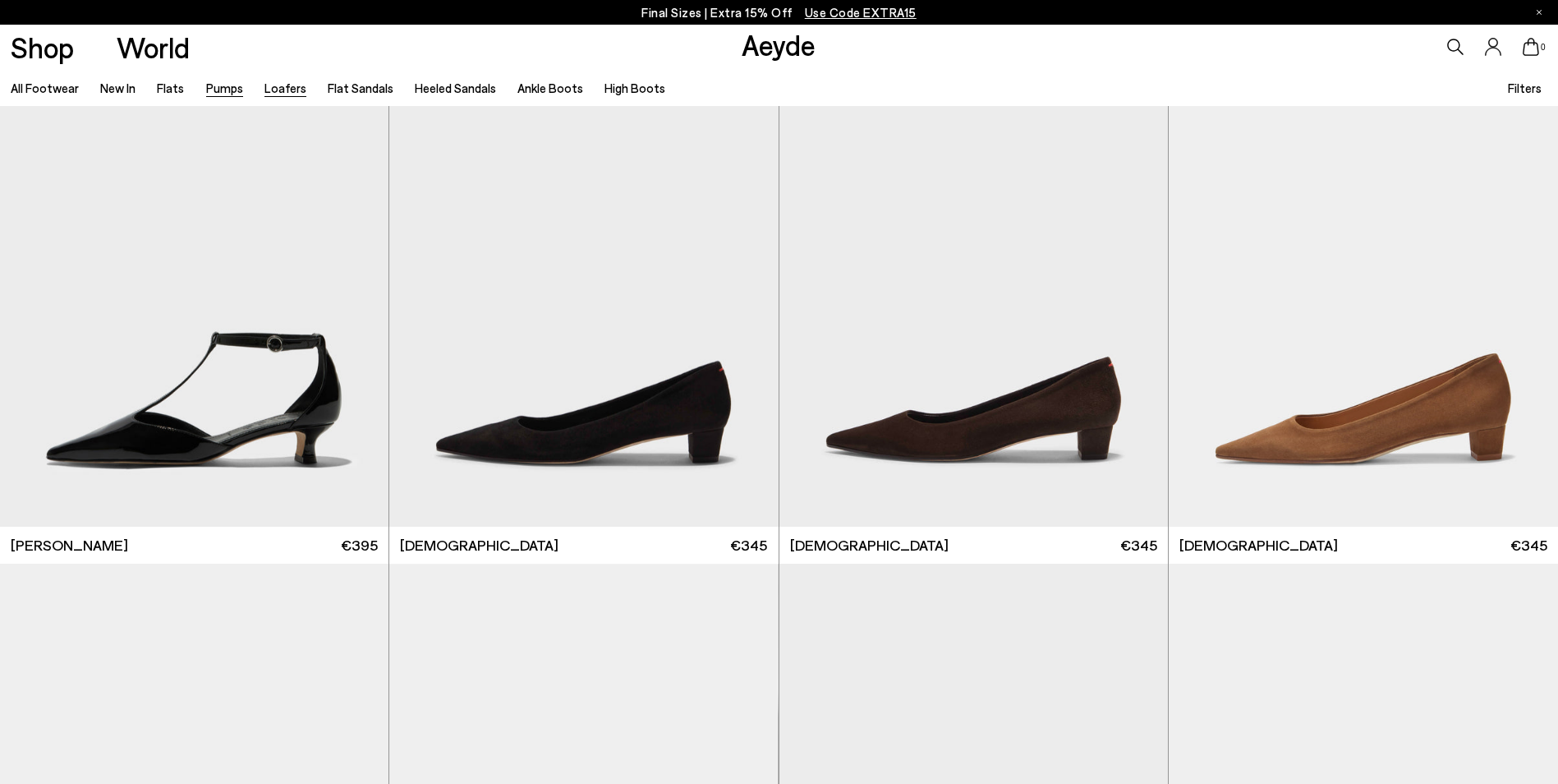
click at [271, 91] on link "Loafers" at bounding box center [285, 88] width 42 height 15
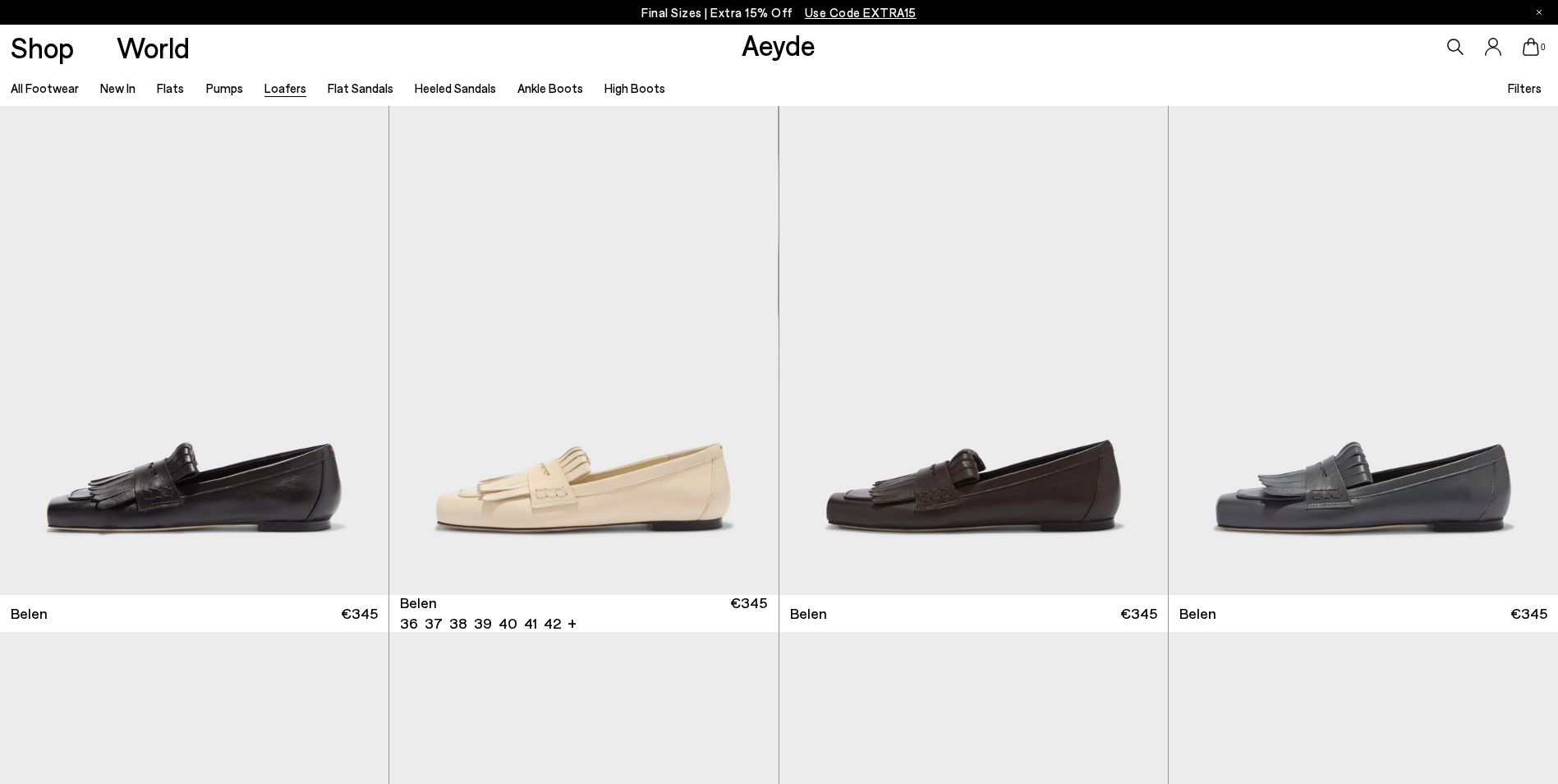
scroll to position [328, 0]
click at [362, 85] on link "Flat Sandals" at bounding box center [360, 88] width 66 height 15
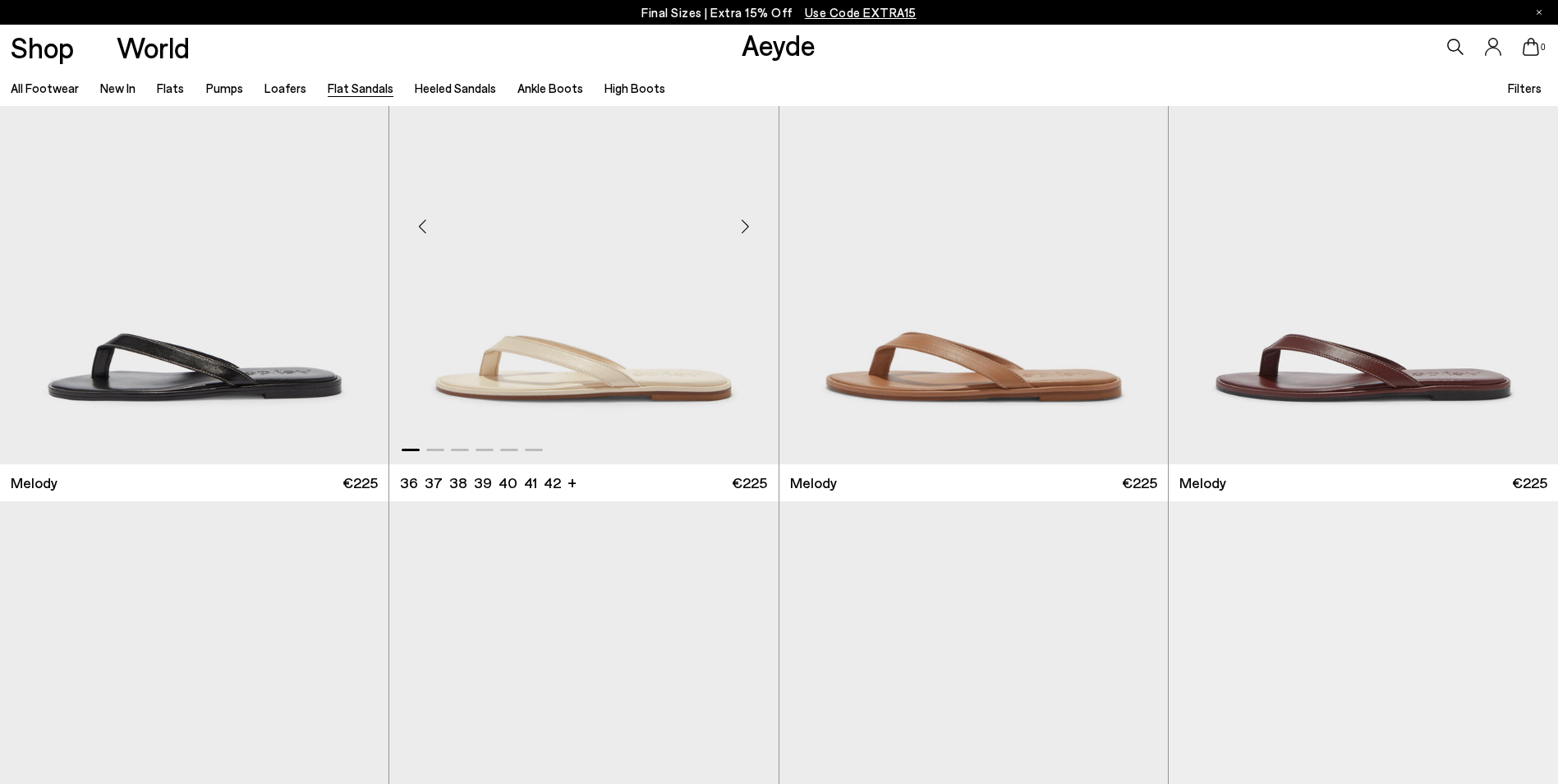
scroll to position [657, 0]
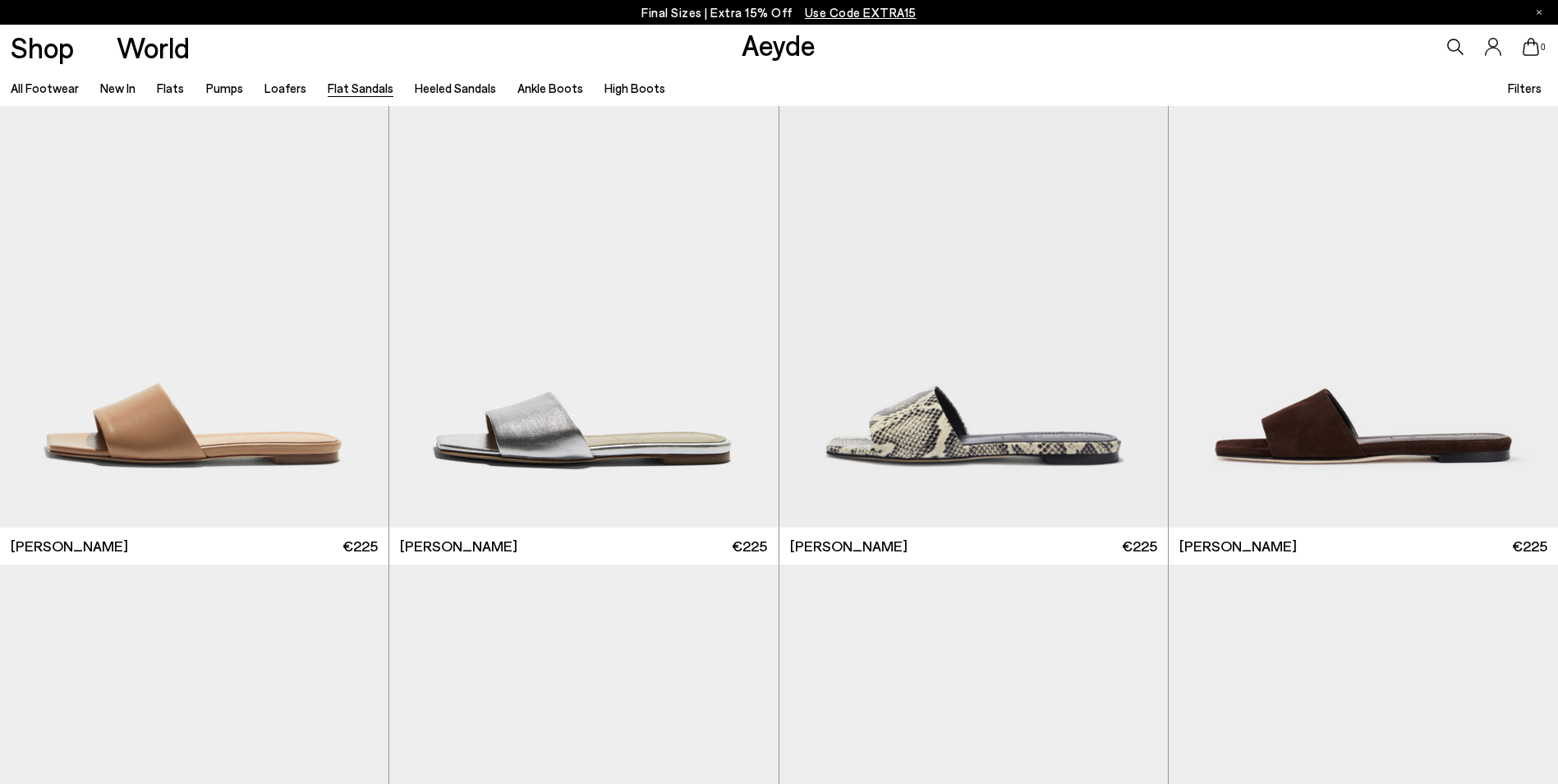
scroll to position [1643, 0]
click at [1329, 351] on img "1 / 5" at bounding box center [1364, 283] width 390 height 489
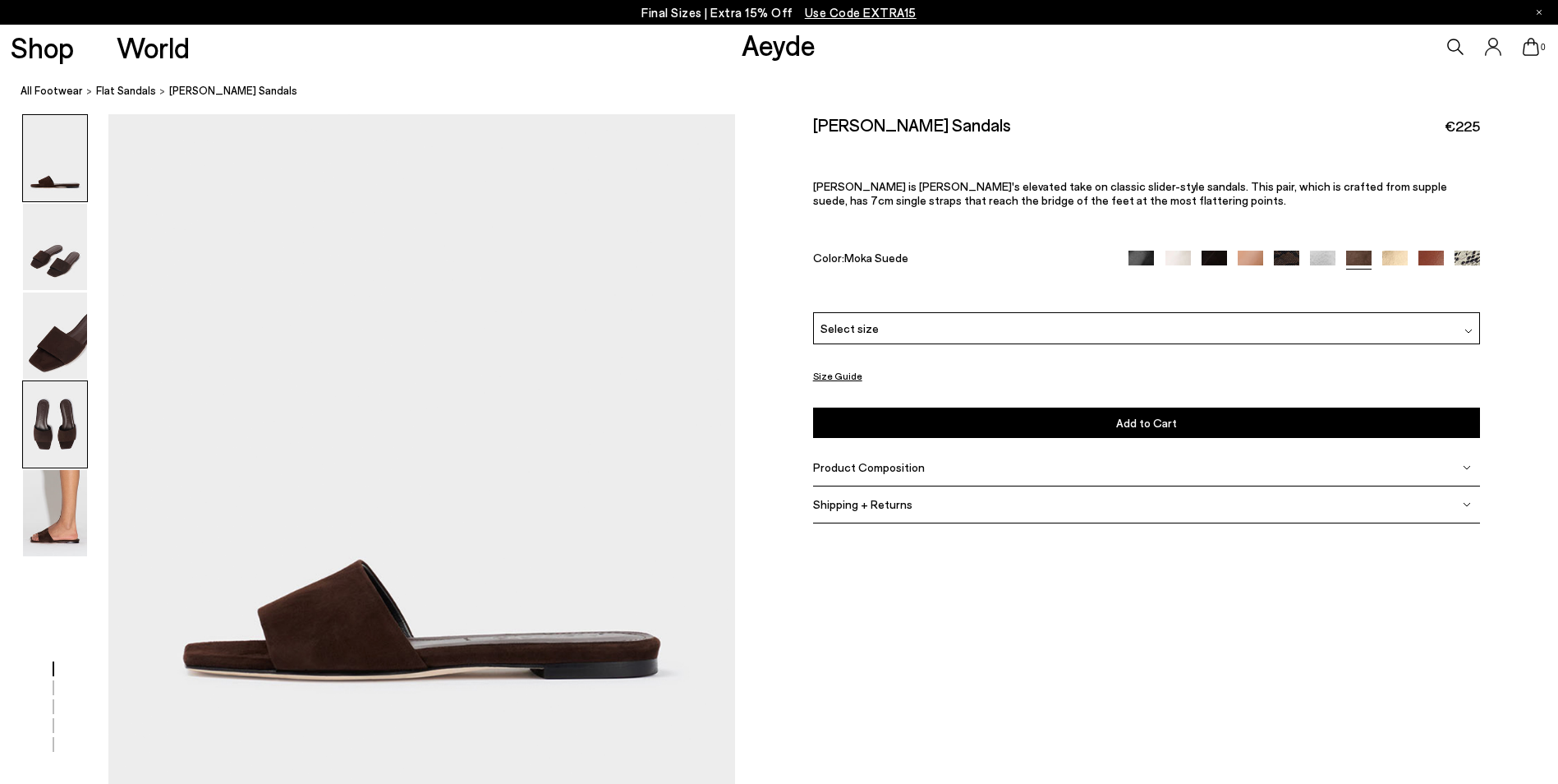
click at [51, 420] on img at bounding box center [55, 425] width 64 height 86
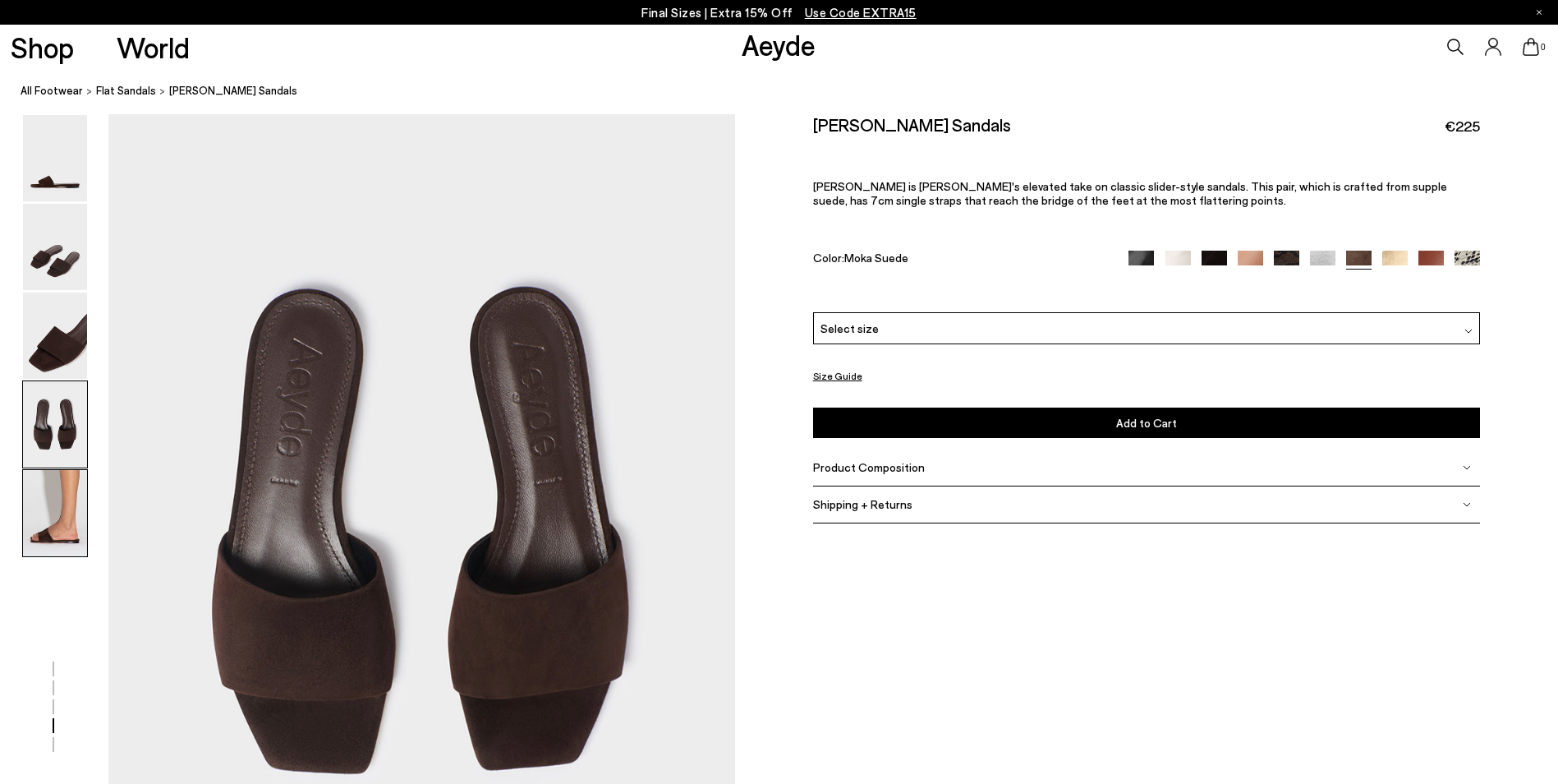
click at [61, 499] on img at bounding box center [55, 513] width 64 height 86
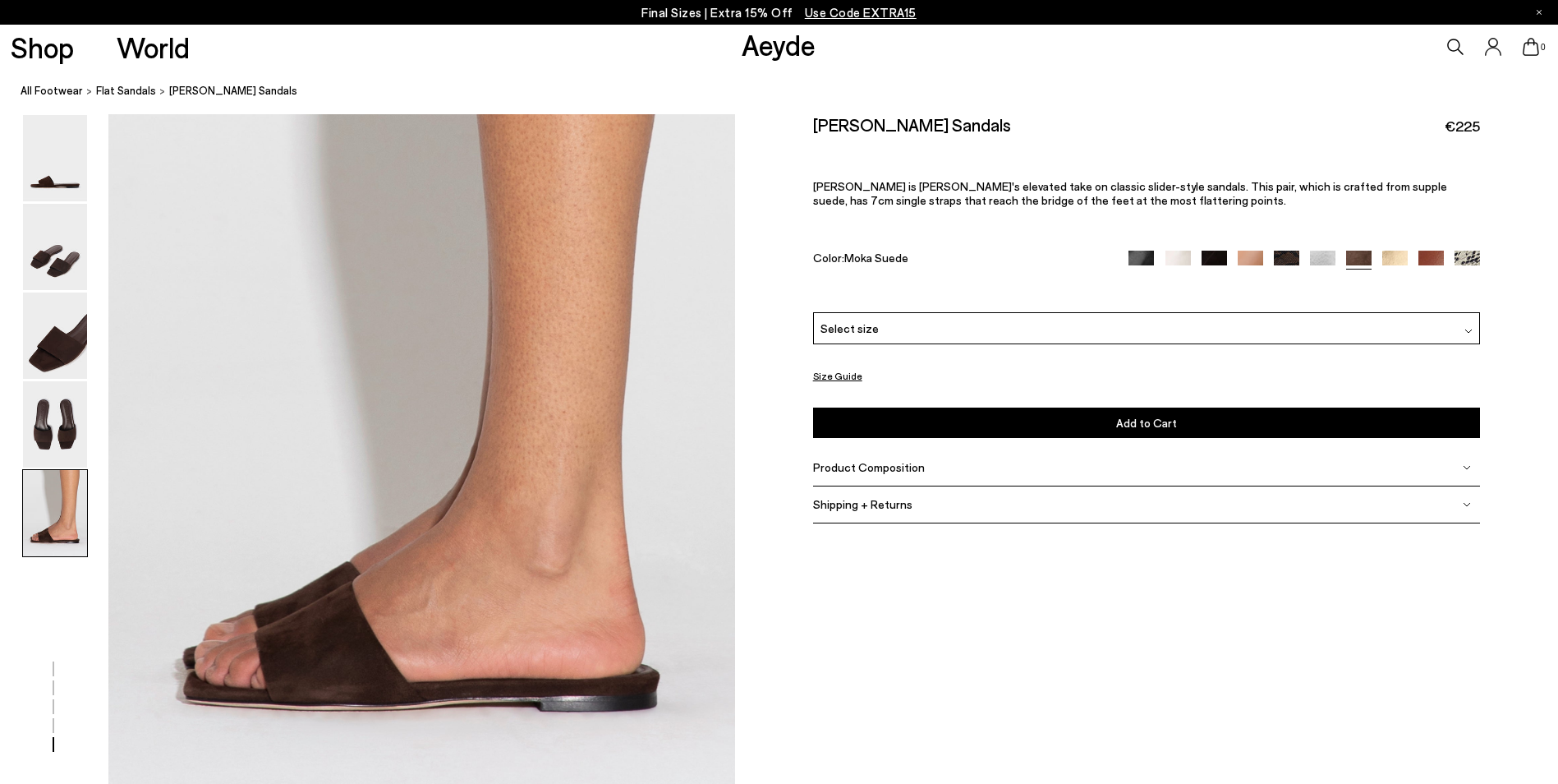
scroll to position [3300, 0]
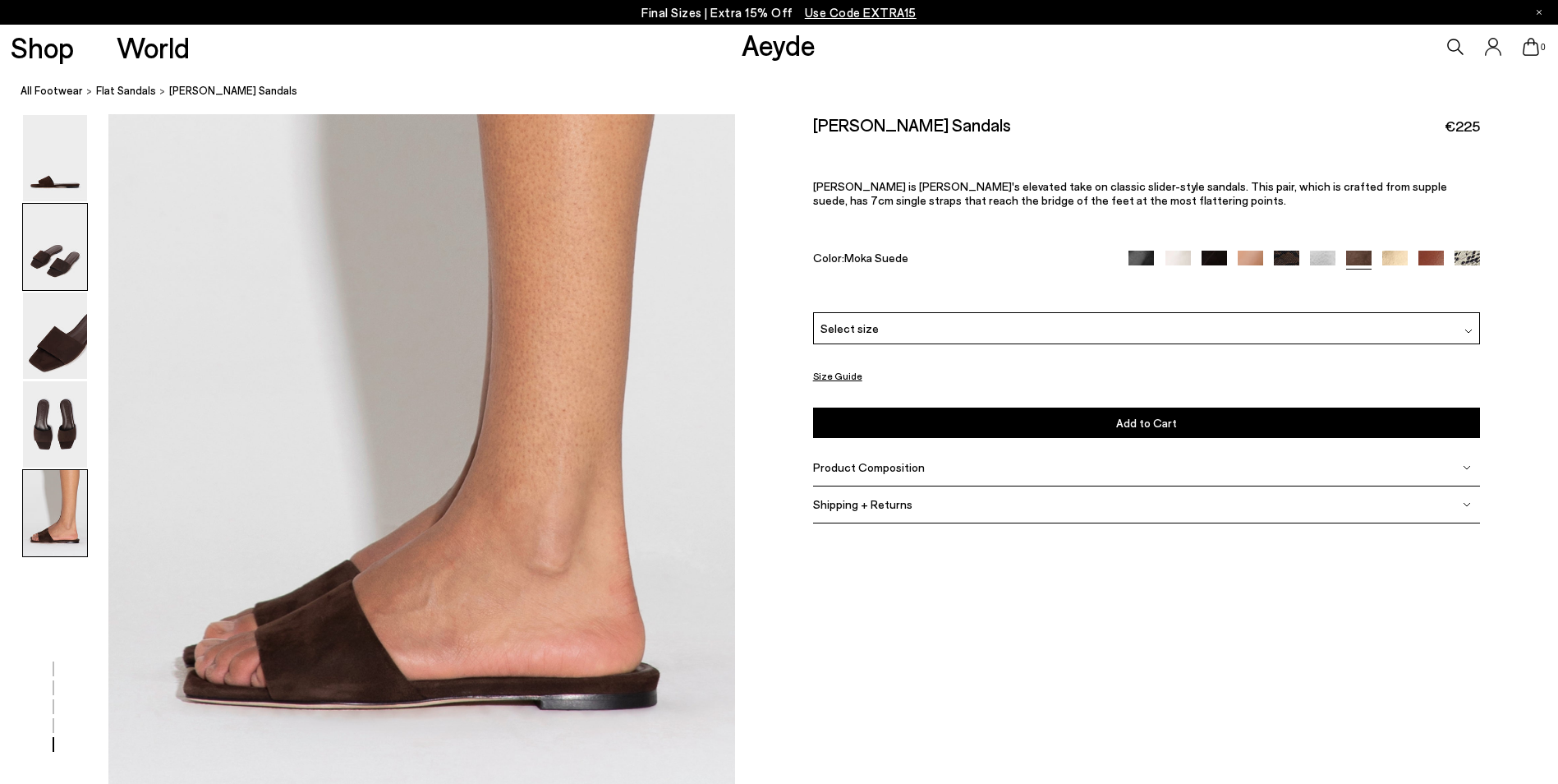
click at [64, 234] on img at bounding box center [55, 247] width 64 height 86
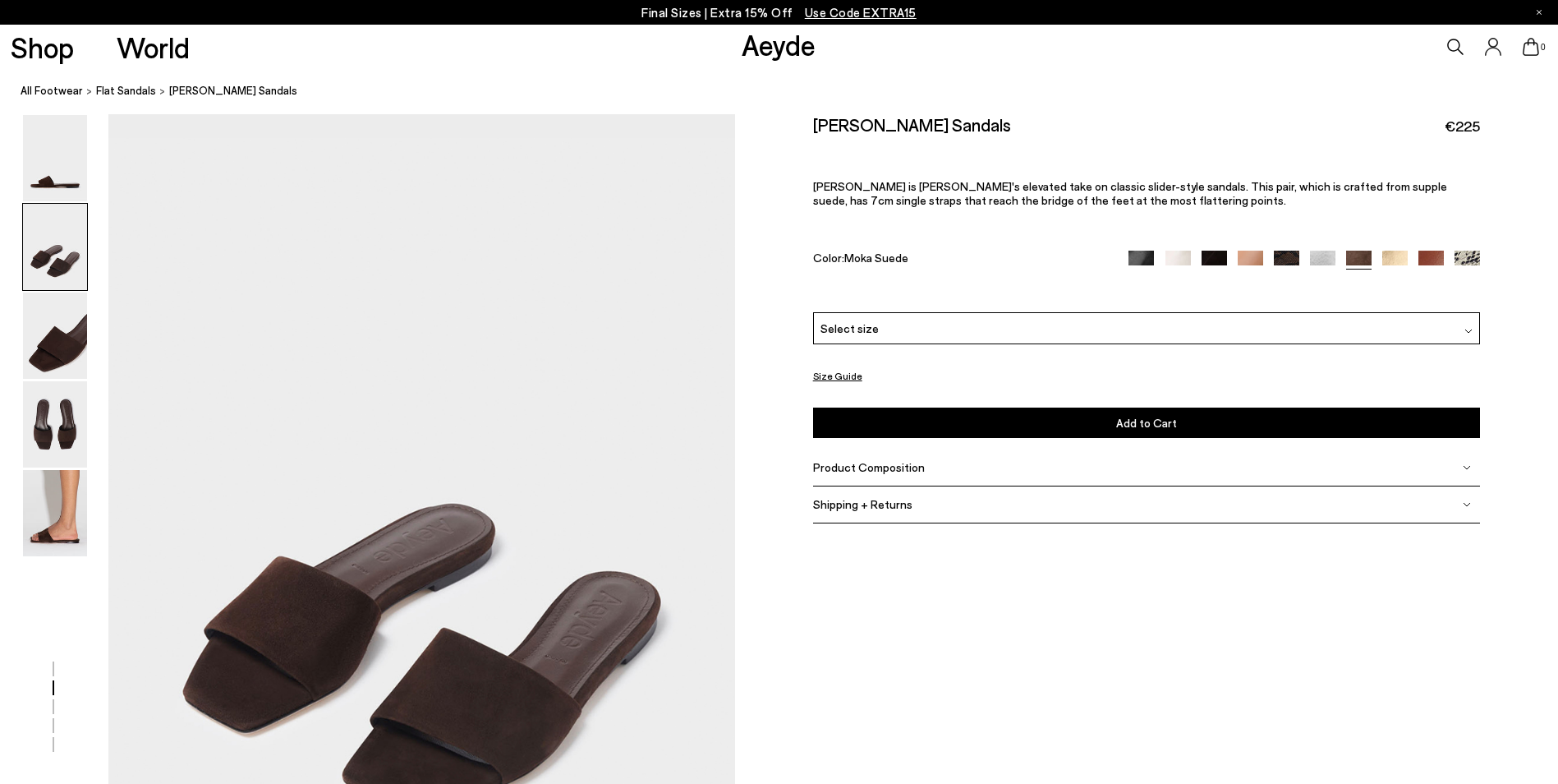
scroll to position [674, 0]
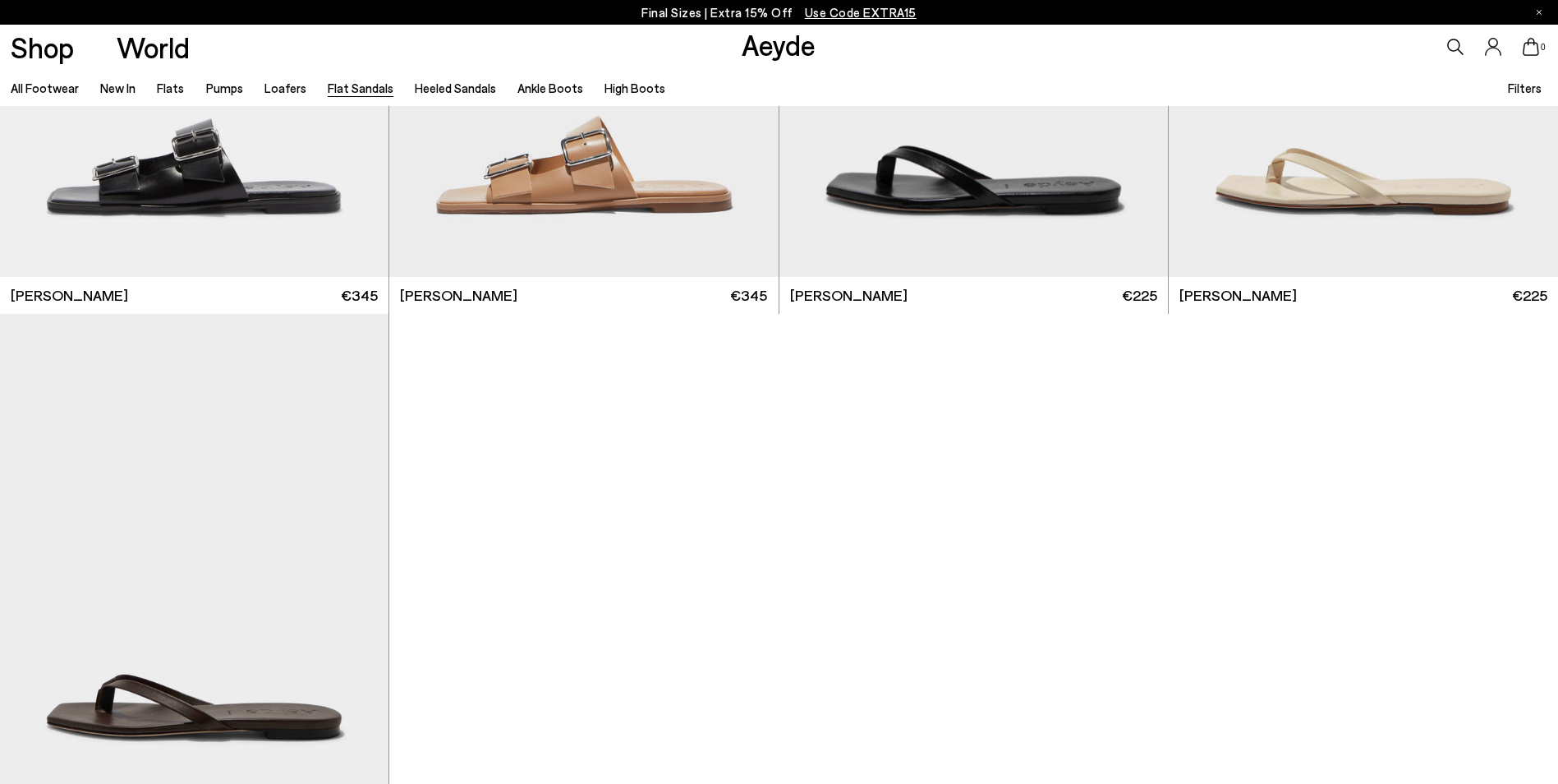
scroll to position [3274, 0]
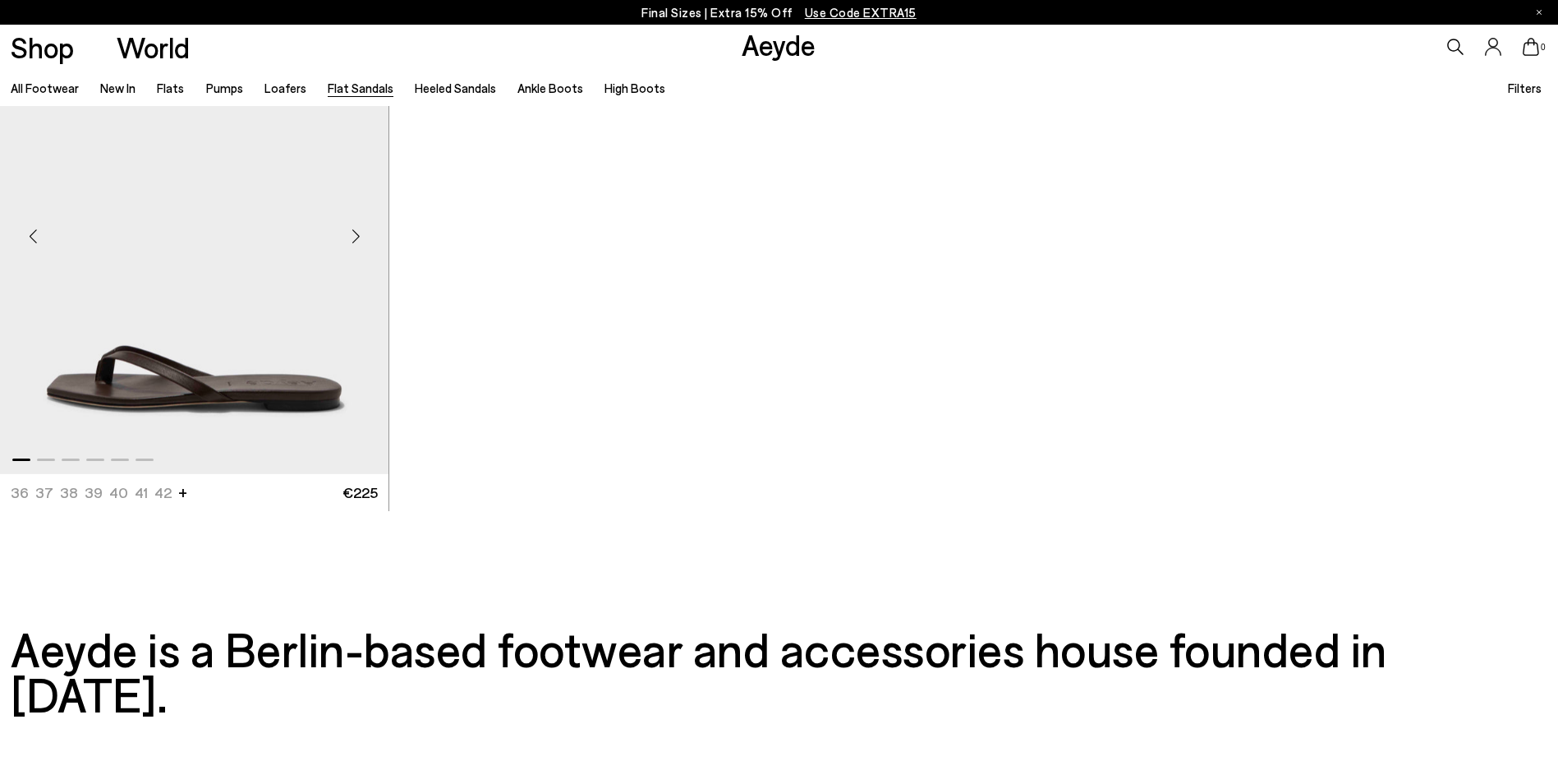
click at [268, 303] on img "1 / 6" at bounding box center [194, 229] width 389 height 489
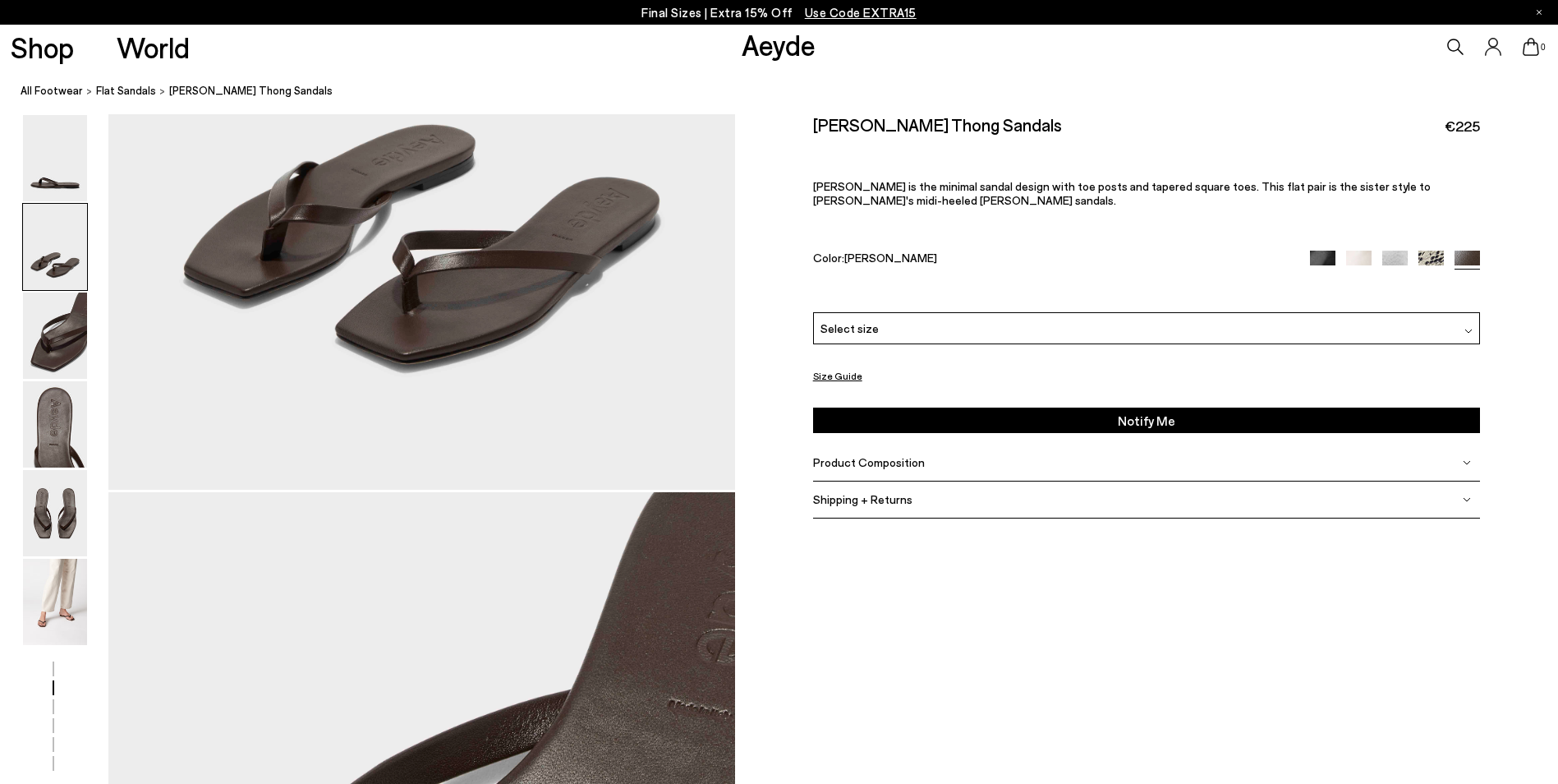
scroll to position [1314, 0]
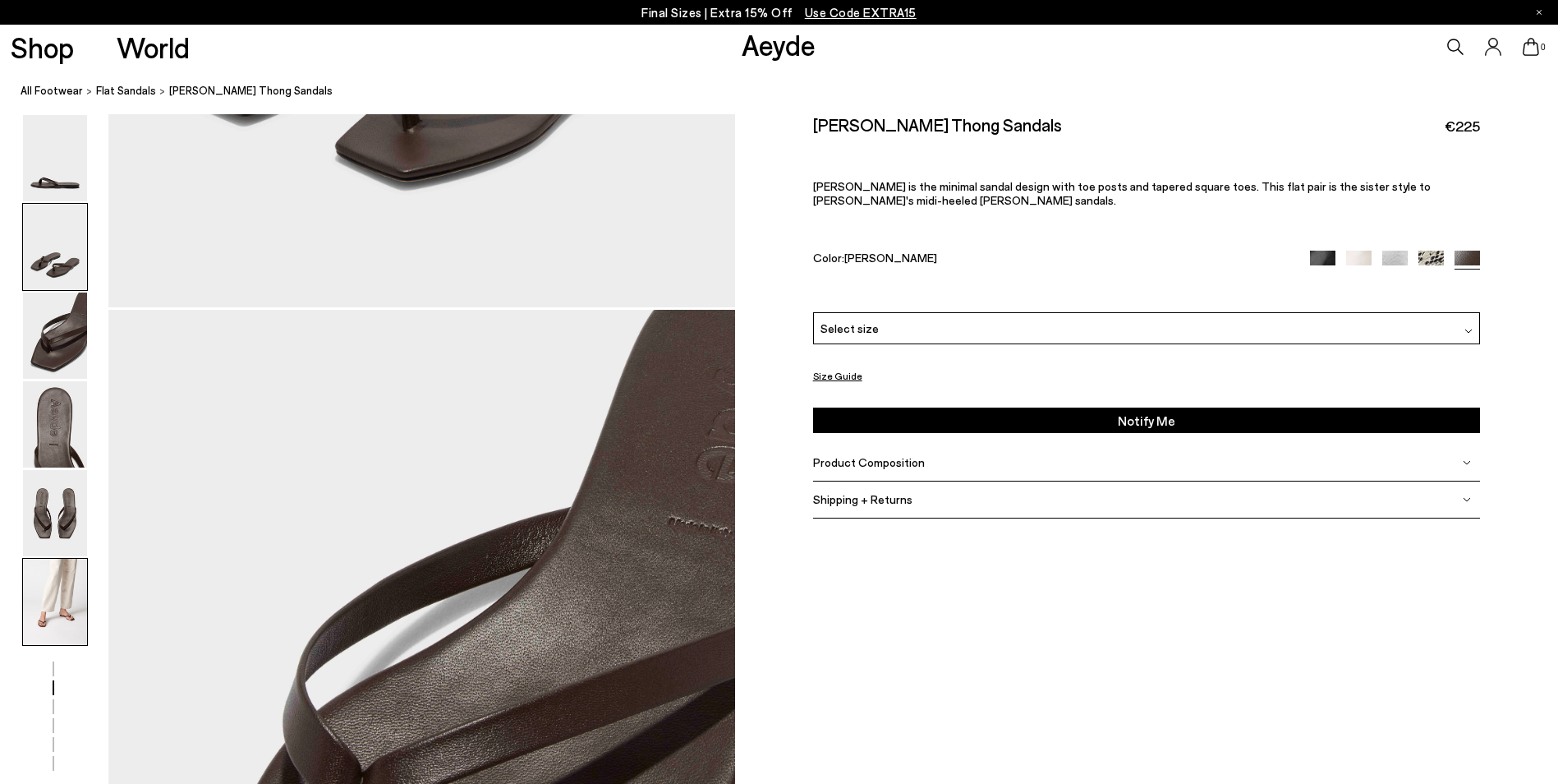
click at [69, 603] on img at bounding box center [55, 602] width 64 height 86
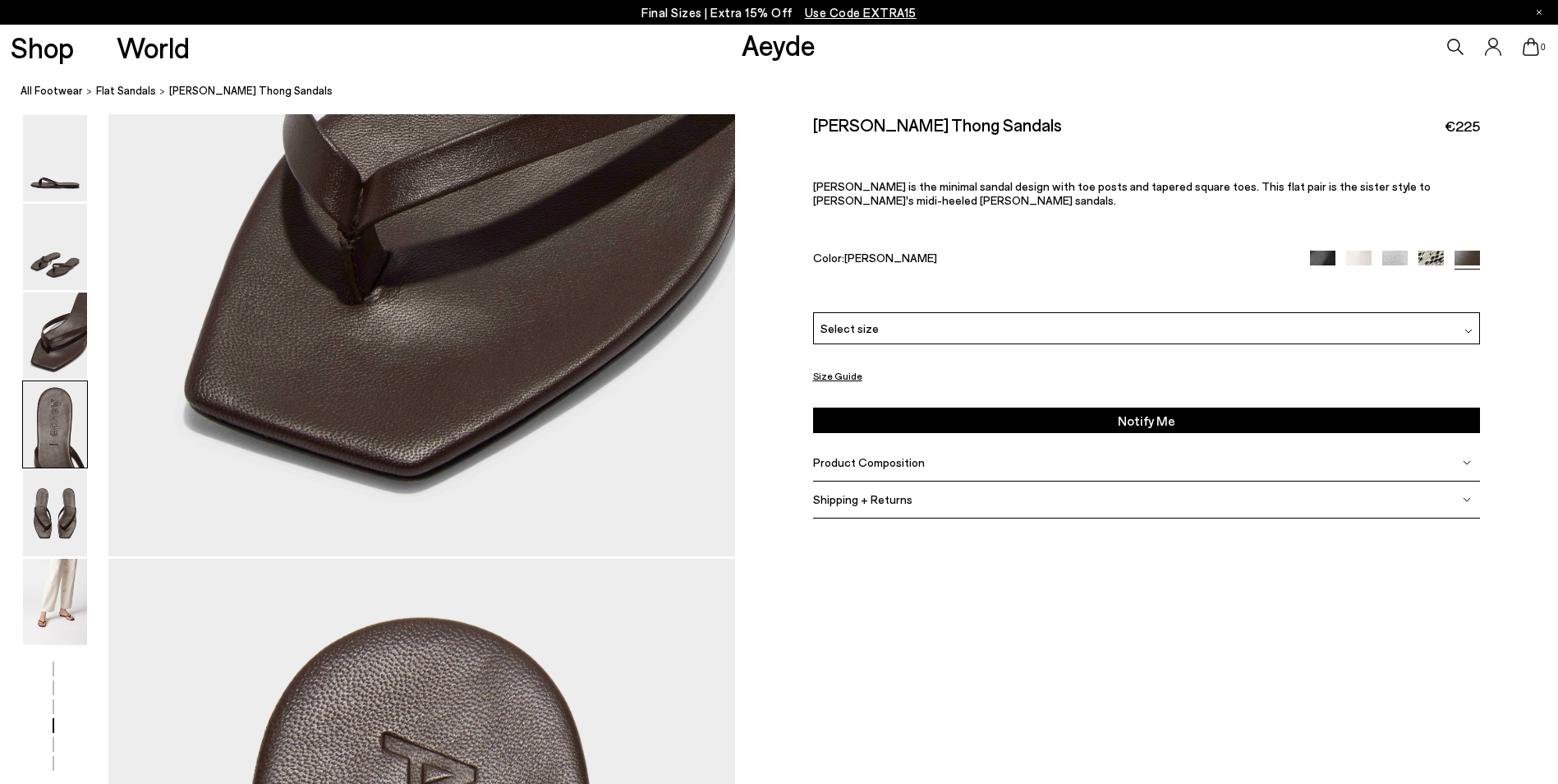
scroll to position [4137, 0]
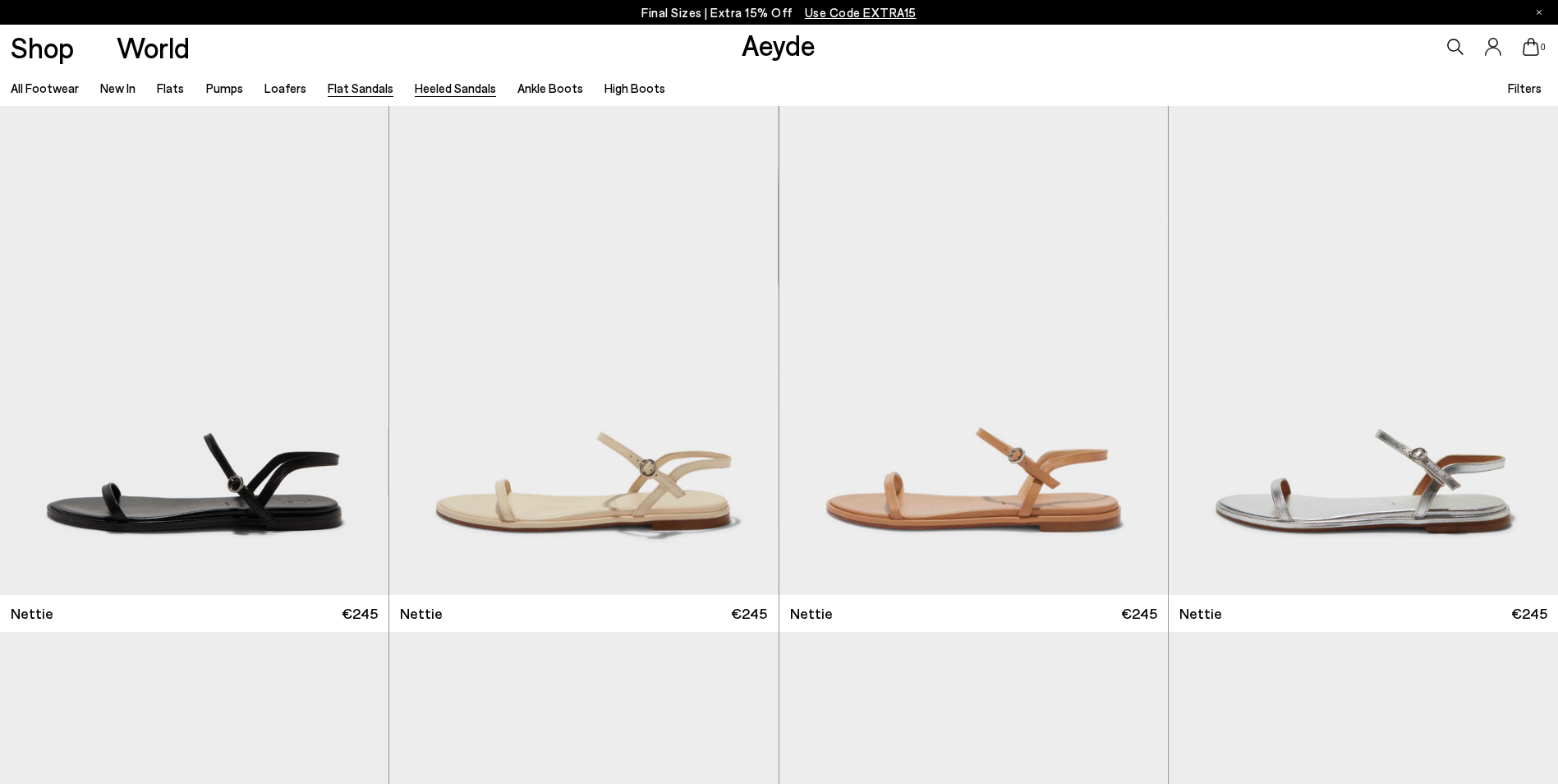
click at [459, 91] on link "Heeled Sandals" at bounding box center [455, 88] width 82 height 15
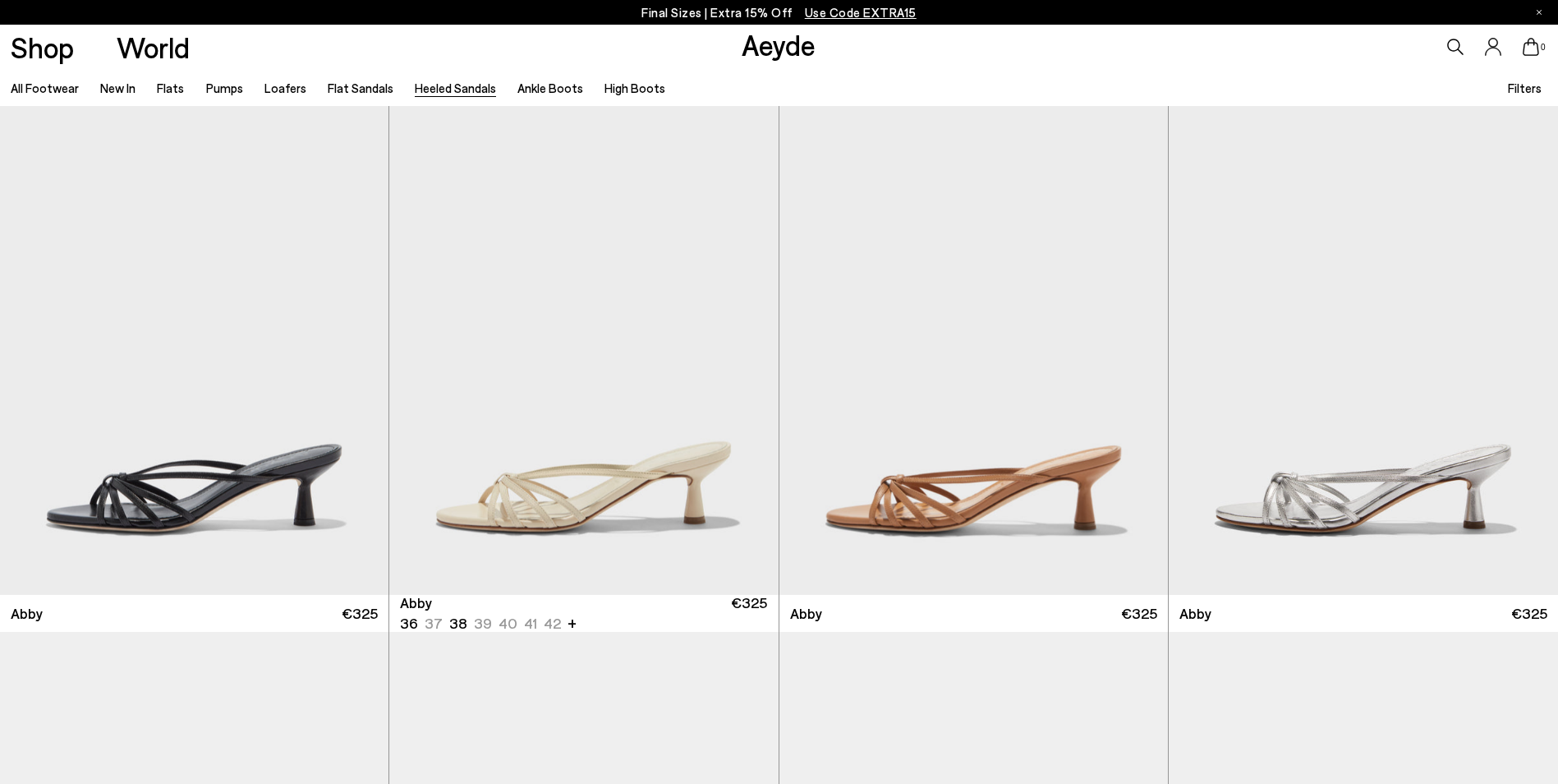
scroll to position [328, 0]
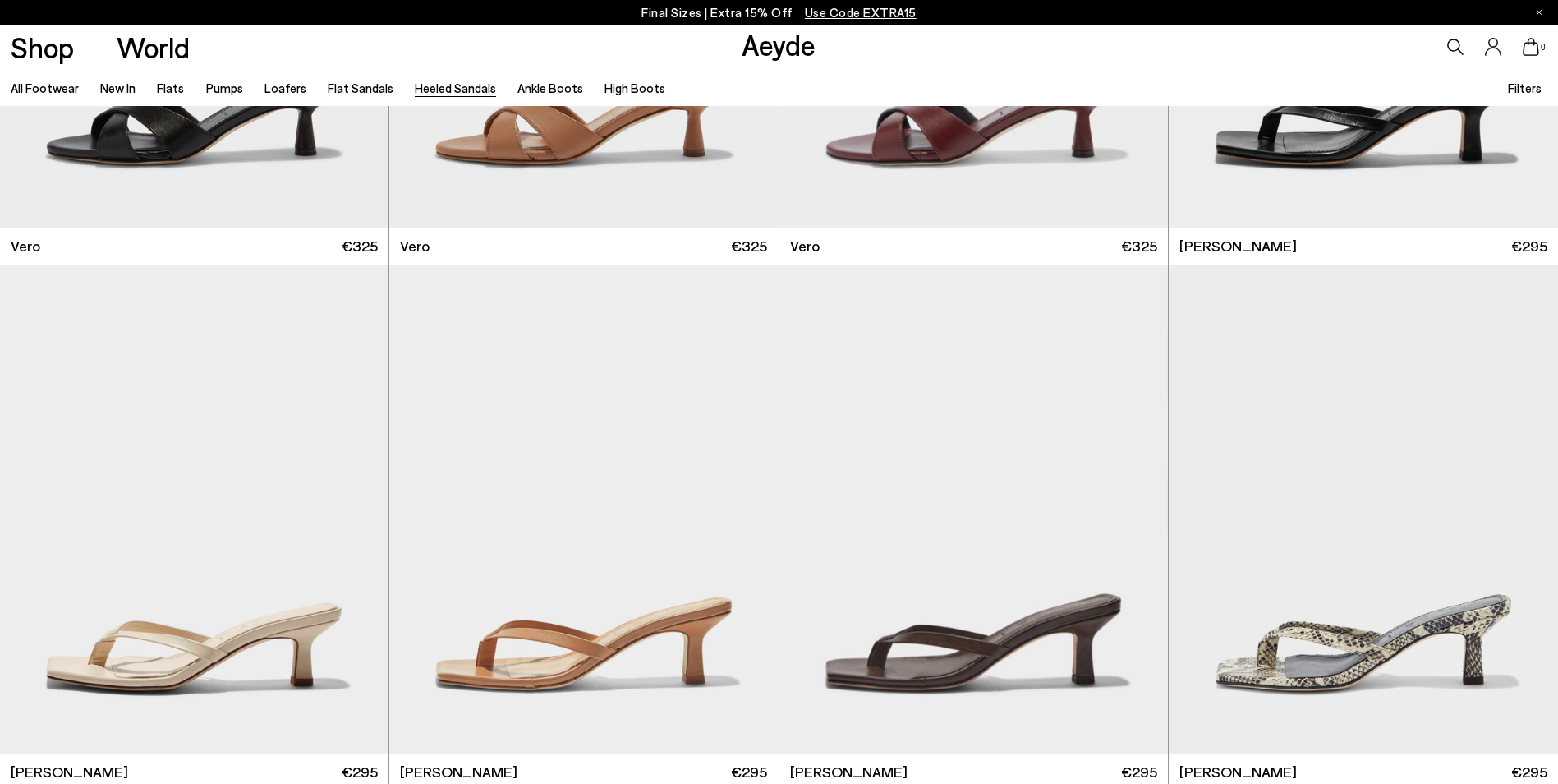
scroll to position [266, 0]
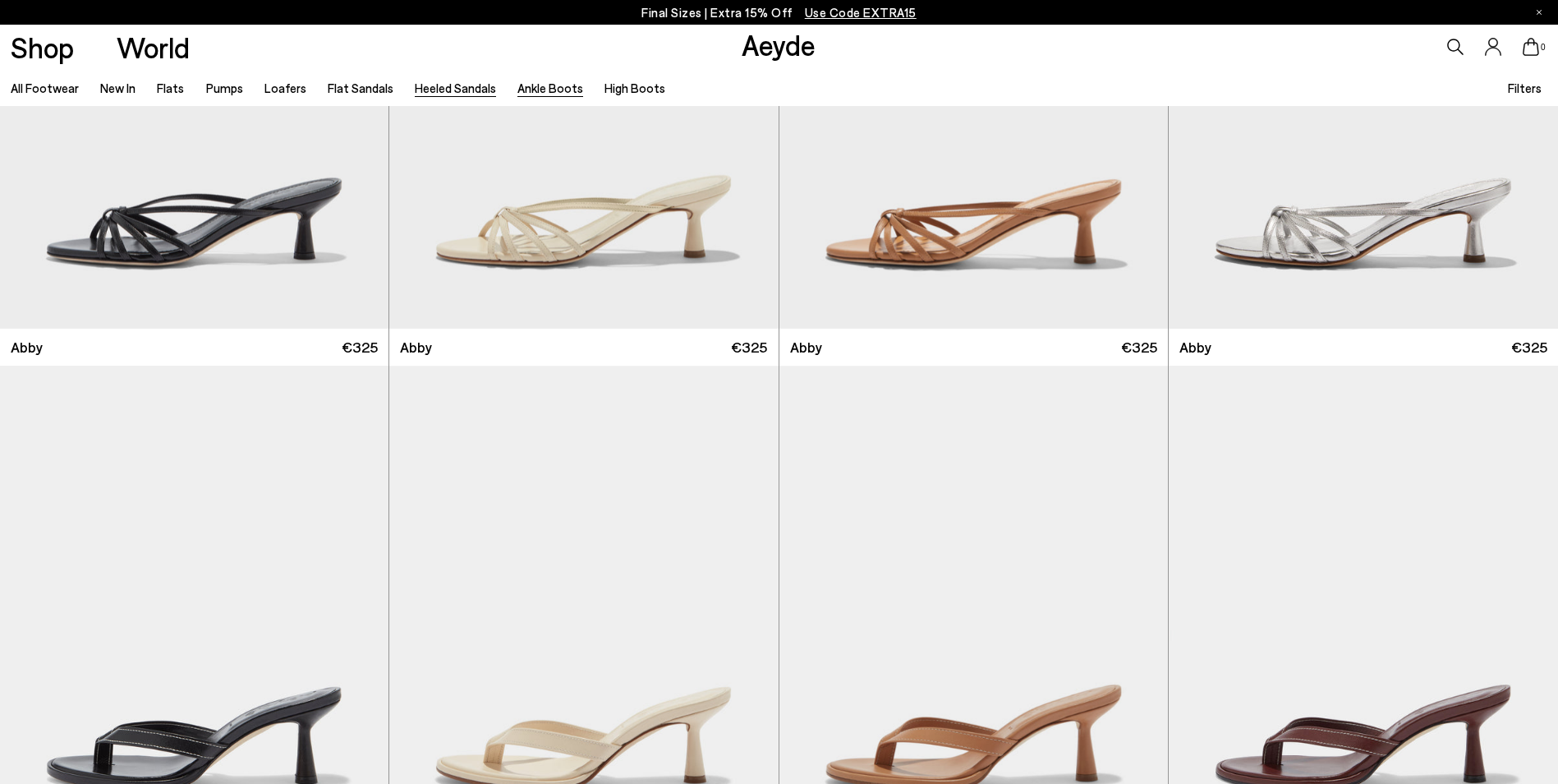
click at [534, 84] on link "Ankle Boots" at bounding box center [550, 88] width 66 height 15
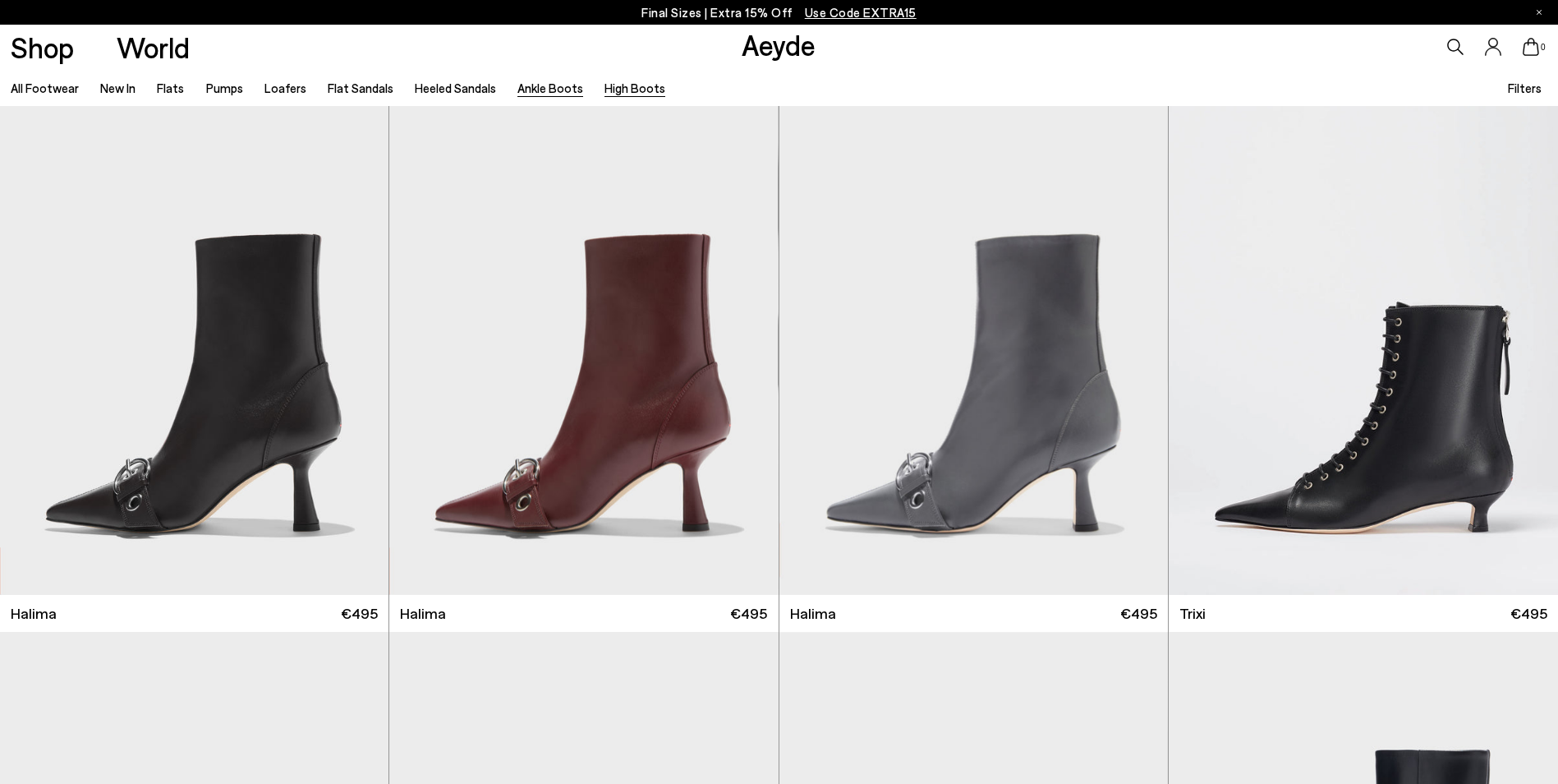
click at [635, 90] on link "High Boots" at bounding box center [635, 88] width 61 height 15
